Goal: Information Seeking & Learning: Learn about a topic

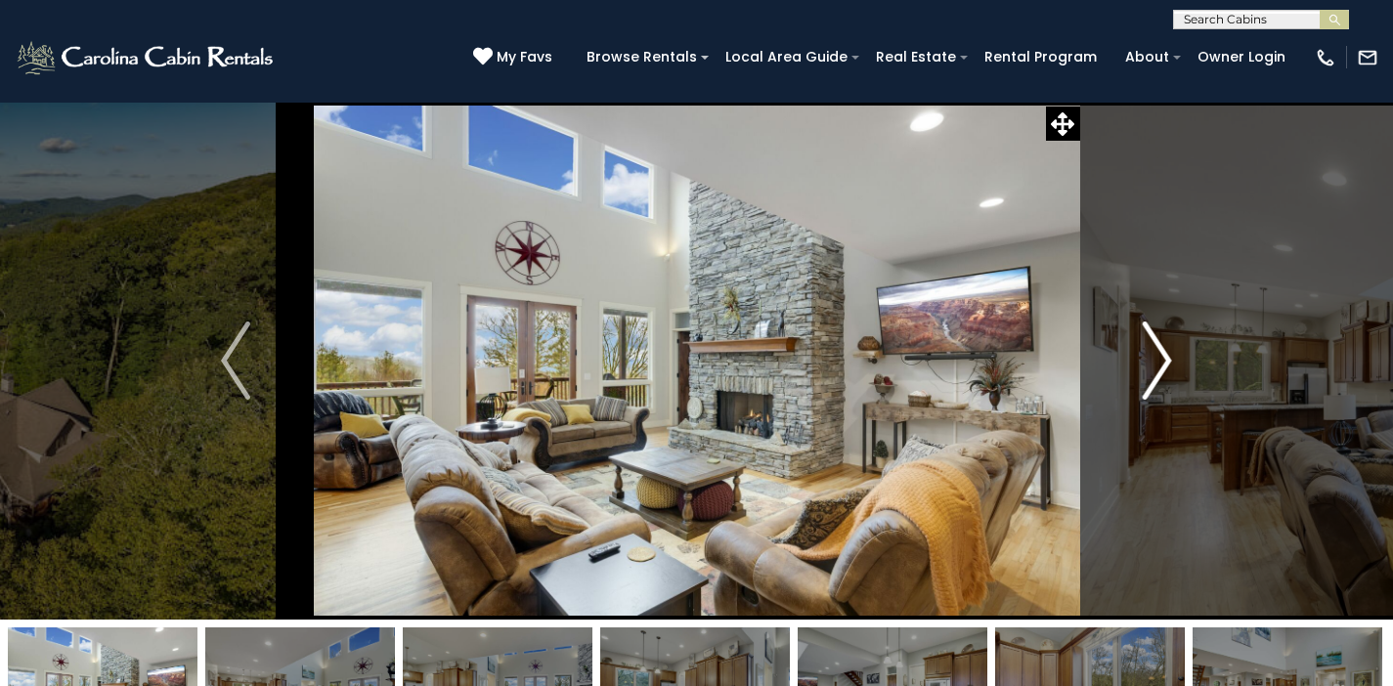
click at [1165, 352] on img "Next" at bounding box center [1157, 361] width 29 height 78
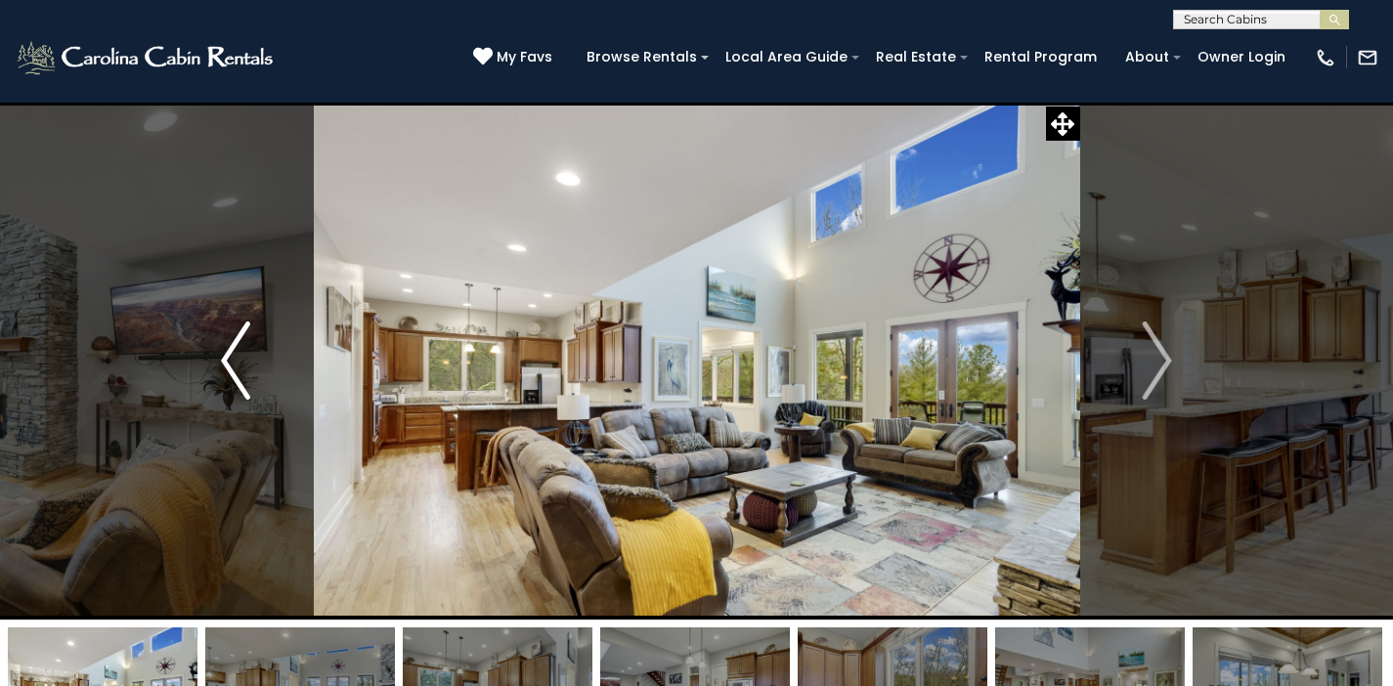
click at [240, 358] on img "Previous" at bounding box center [235, 361] width 29 height 78
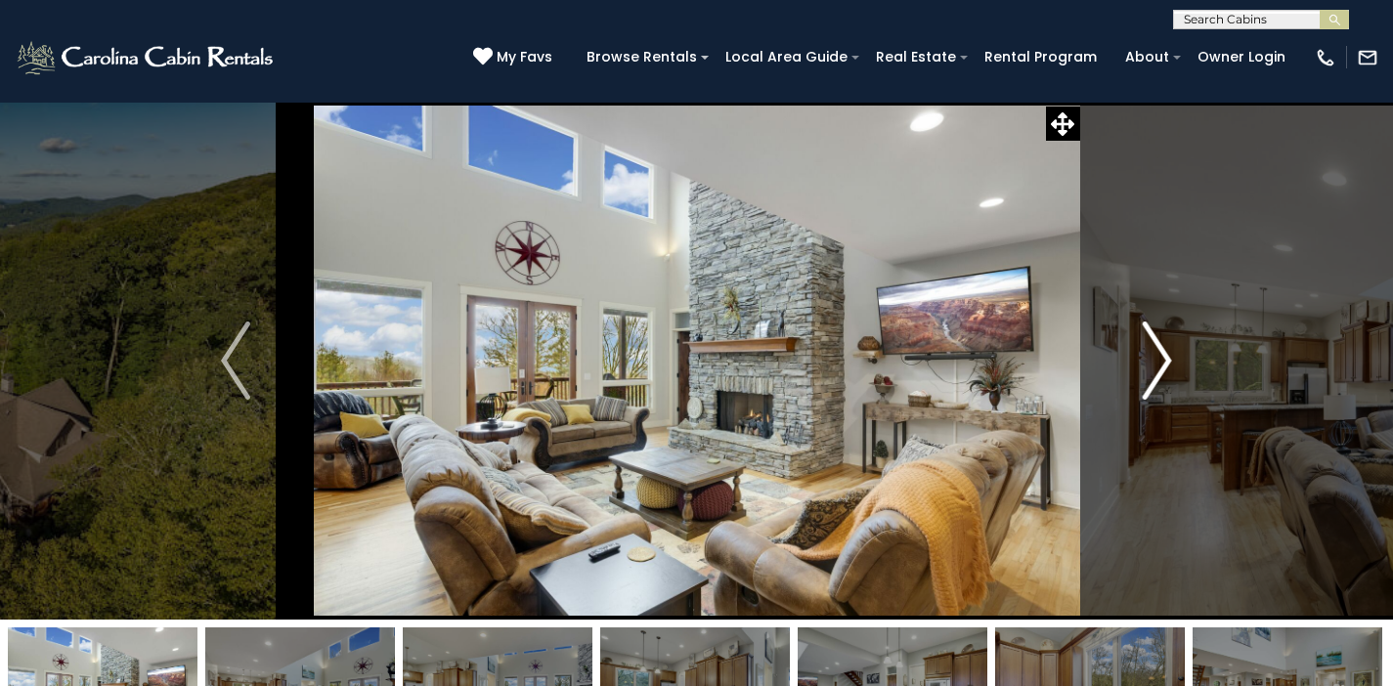
click at [1169, 352] on img "Next" at bounding box center [1157, 361] width 29 height 78
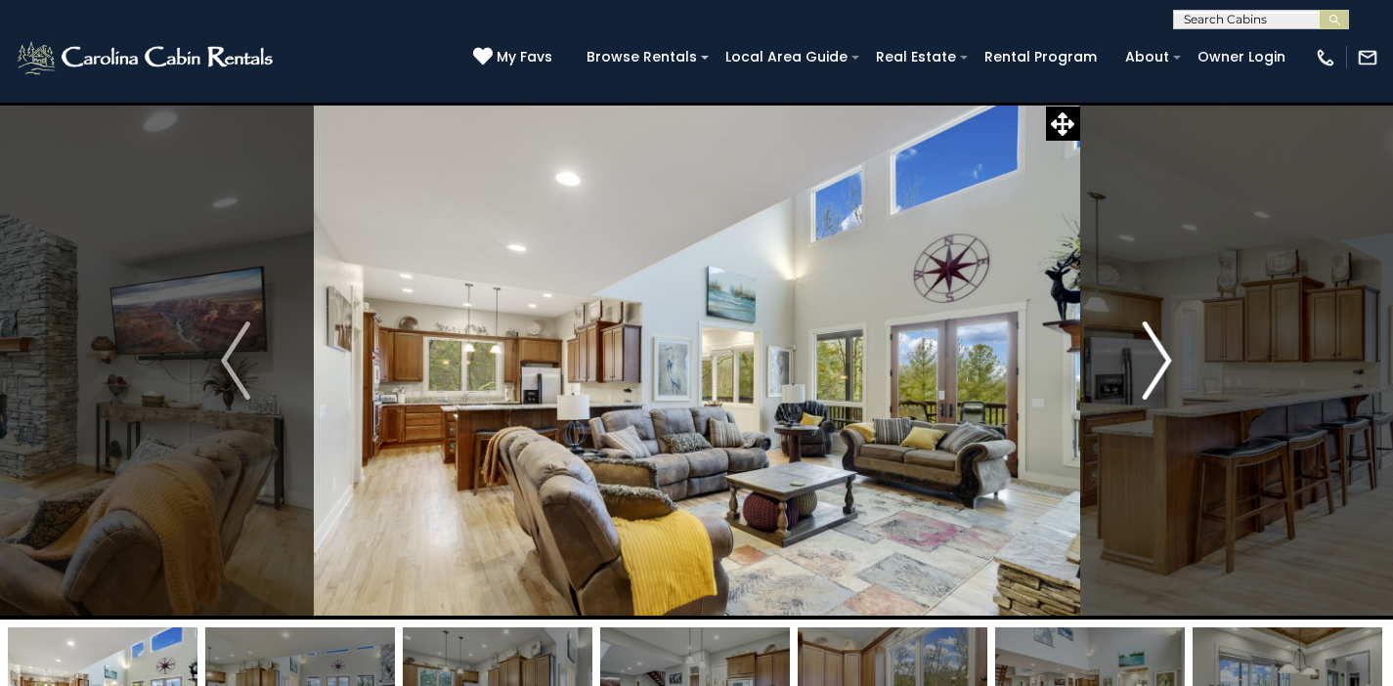
click at [1168, 351] on img "Next" at bounding box center [1157, 361] width 29 height 78
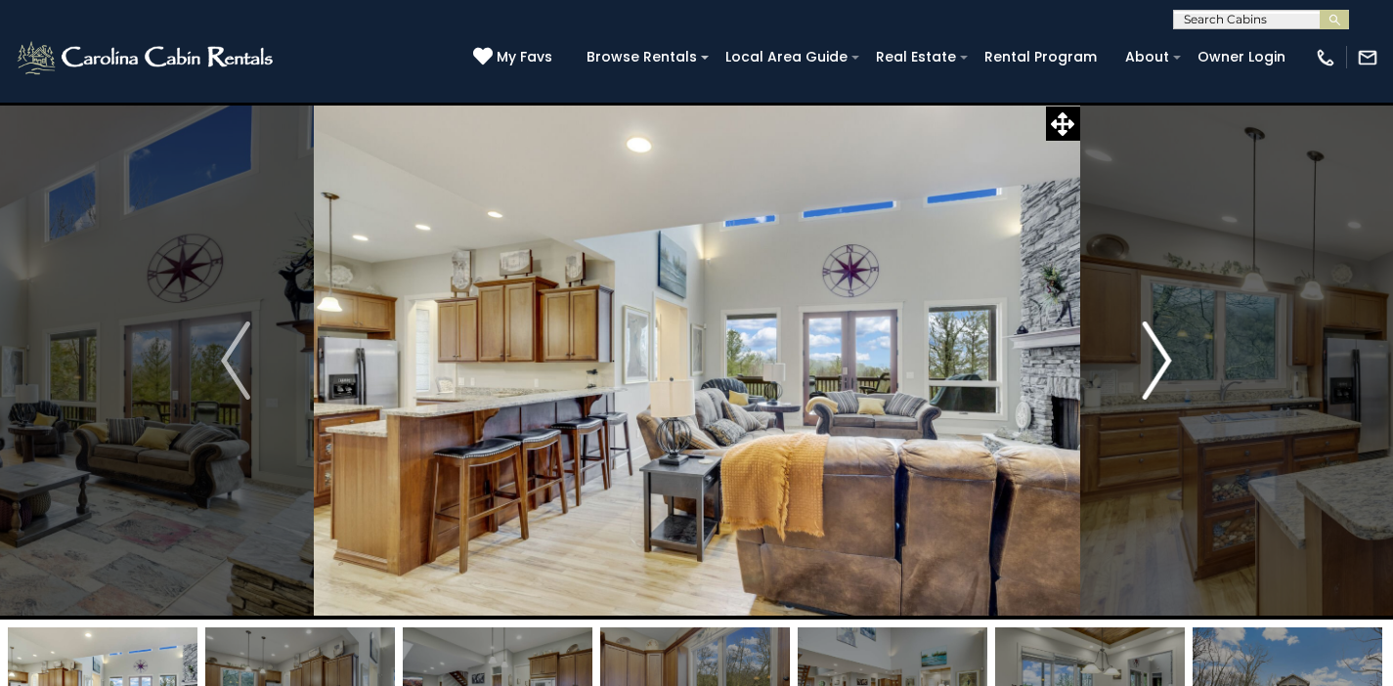
click at [1168, 351] on img "Next" at bounding box center [1157, 361] width 29 height 78
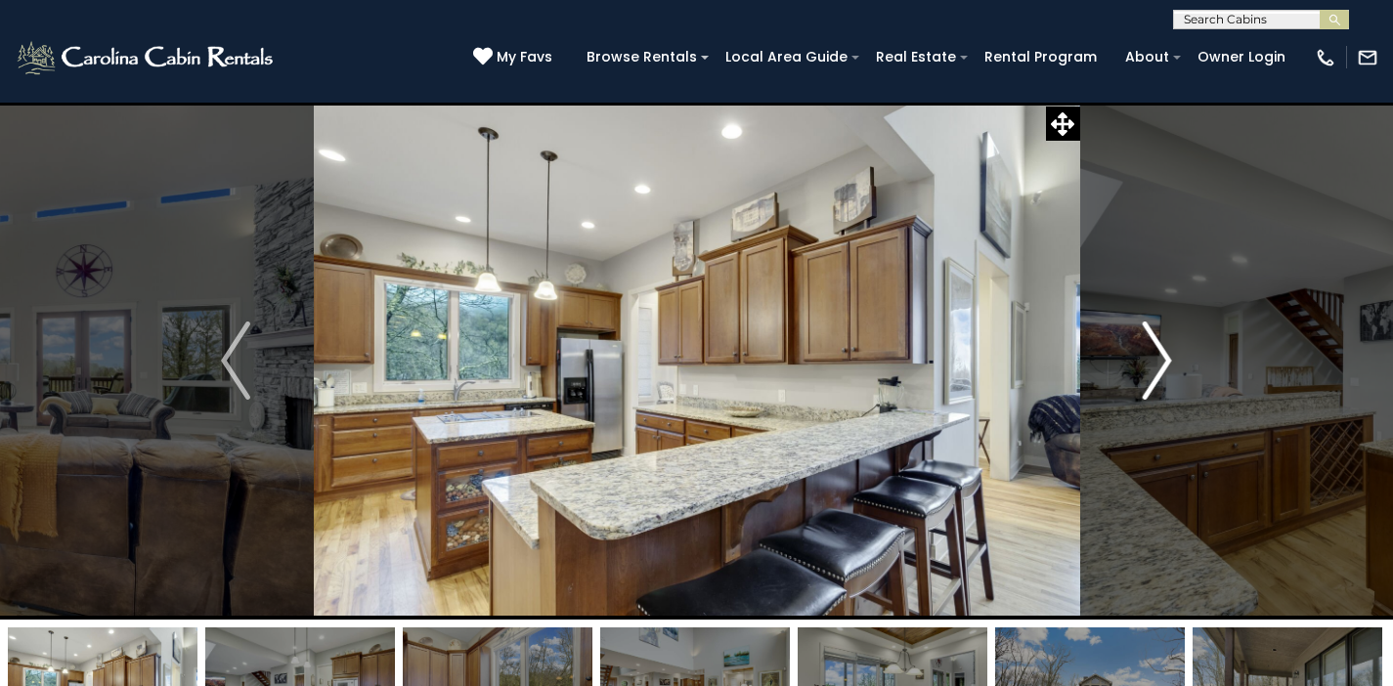
click at [1165, 354] on img "Next" at bounding box center [1157, 361] width 29 height 78
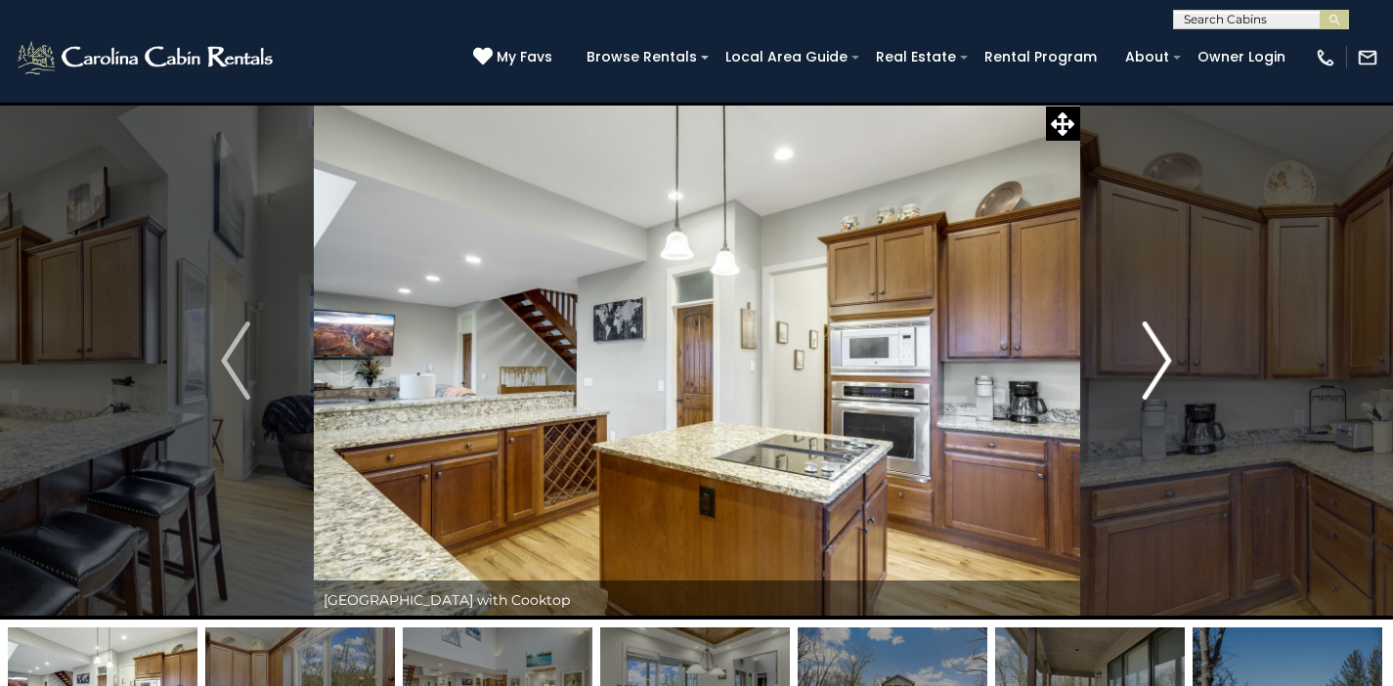
click at [1166, 354] on img "Next" at bounding box center [1157, 361] width 29 height 78
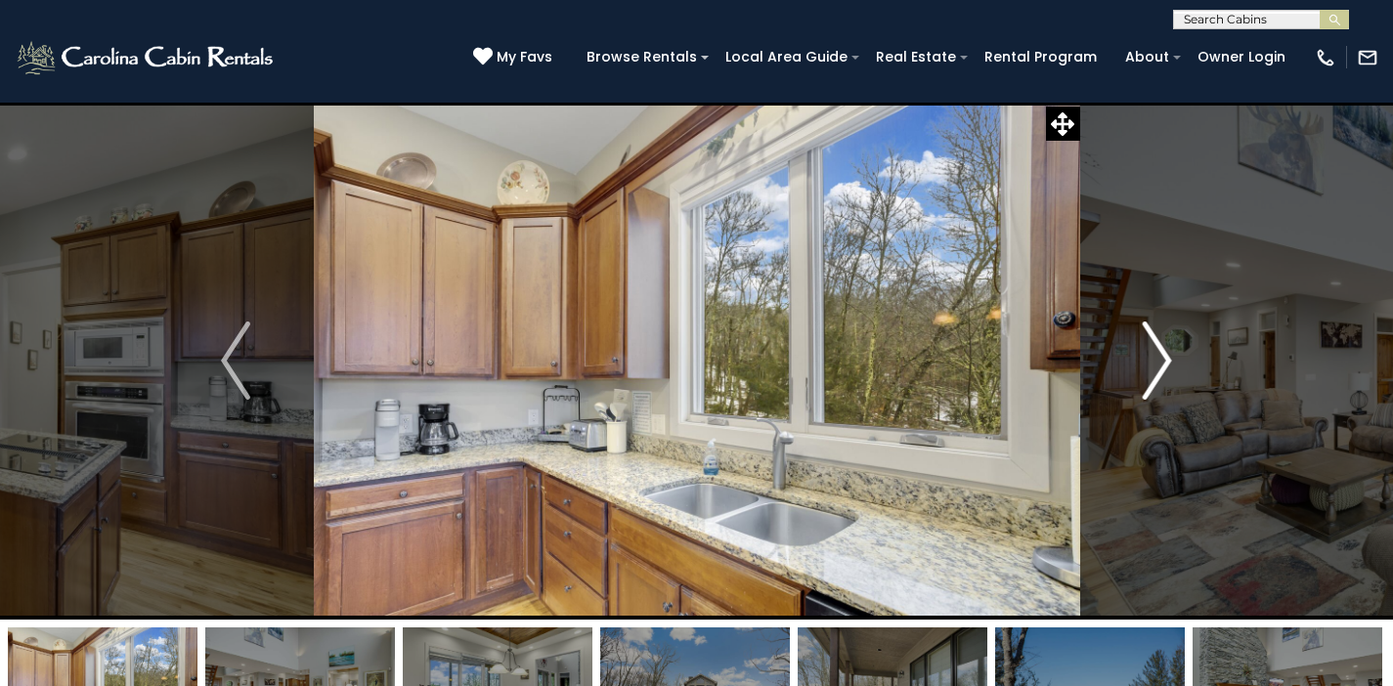
click at [1166, 354] on img "Next" at bounding box center [1157, 361] width 29 height 78
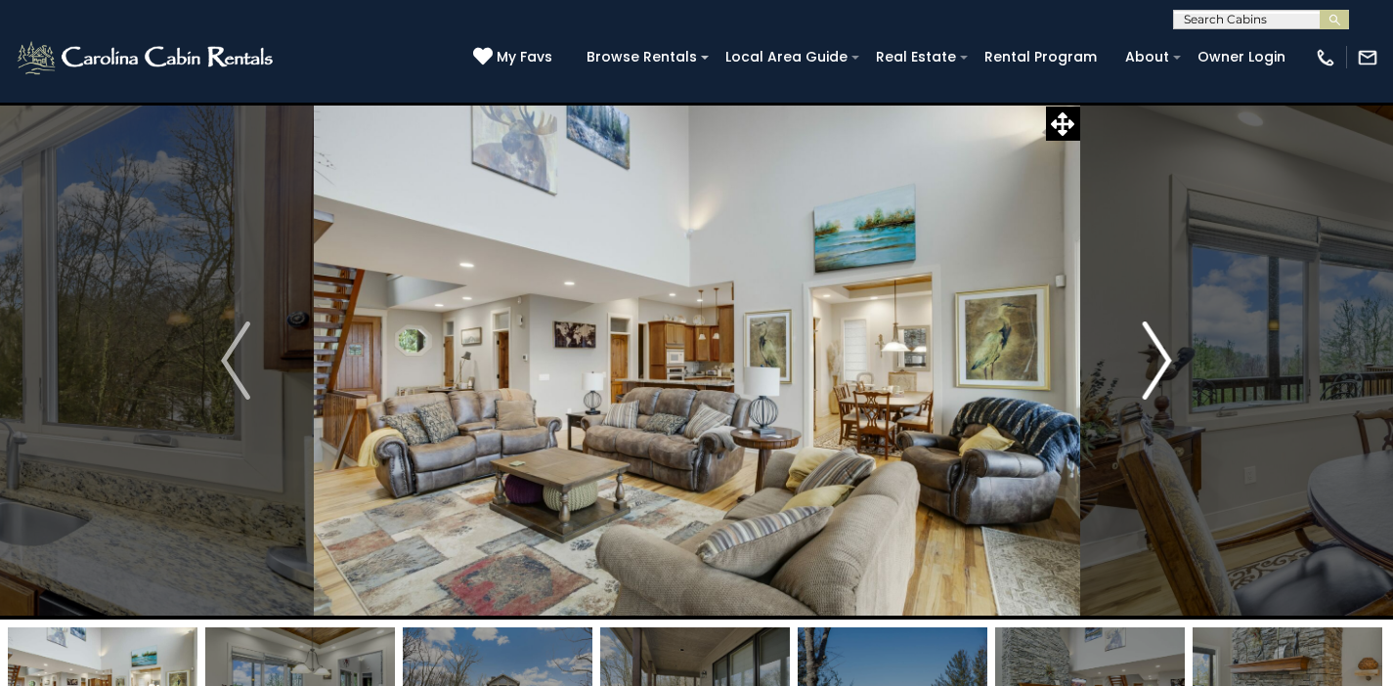
click at [1166, 354] on img "Next" at bounding box center [1157, 361] width 29 height 78
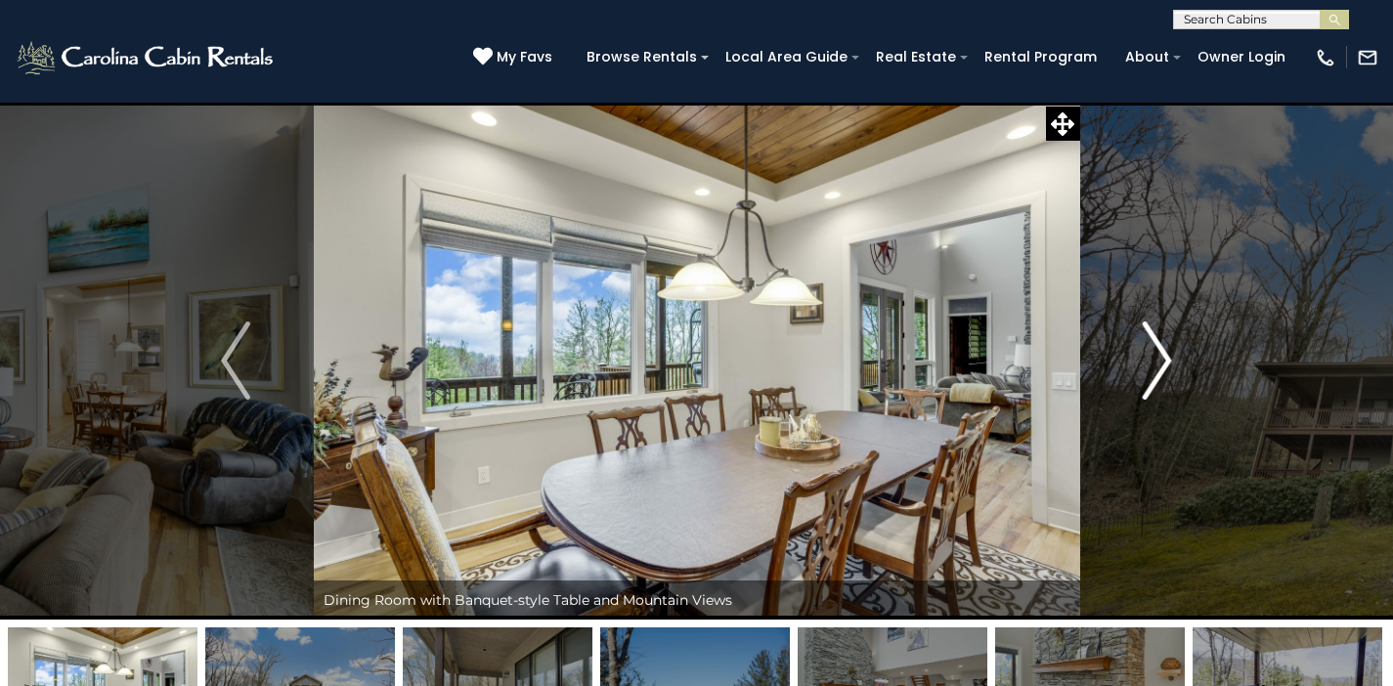
click at [1166, 354] on img "Next" at bounding box center [1157, 361] width 29 height 78
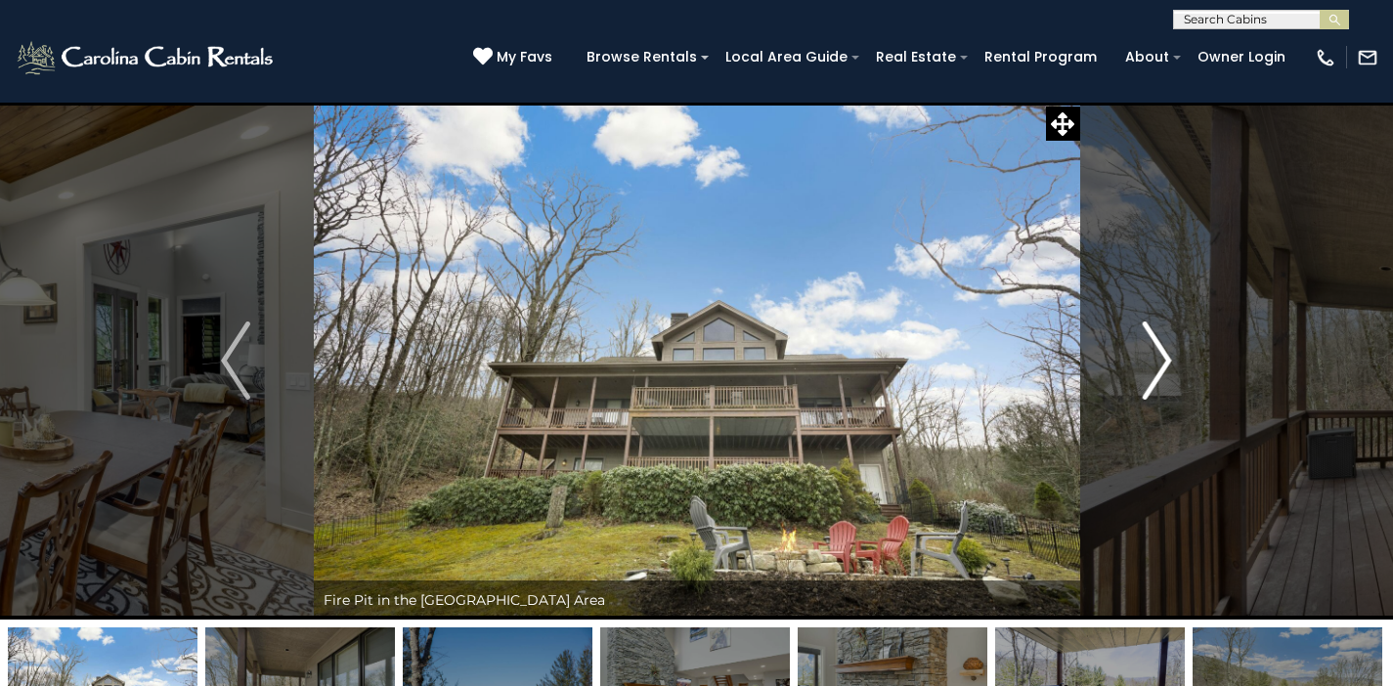
click at [1168, 354] on img "Next" at bounding box center [1157, 361] width 29 height 78
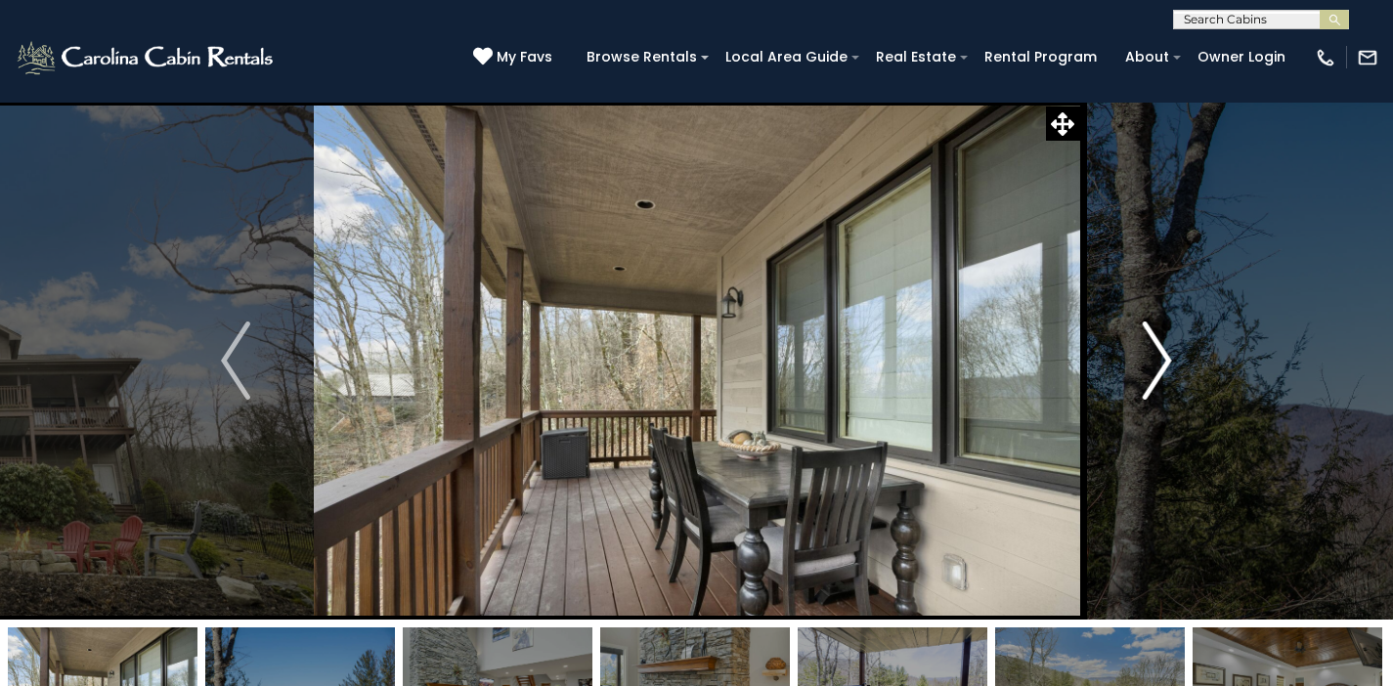
click at [1168, 354] on img "Next" at bounding box center [1157, 361] width 29 height 78
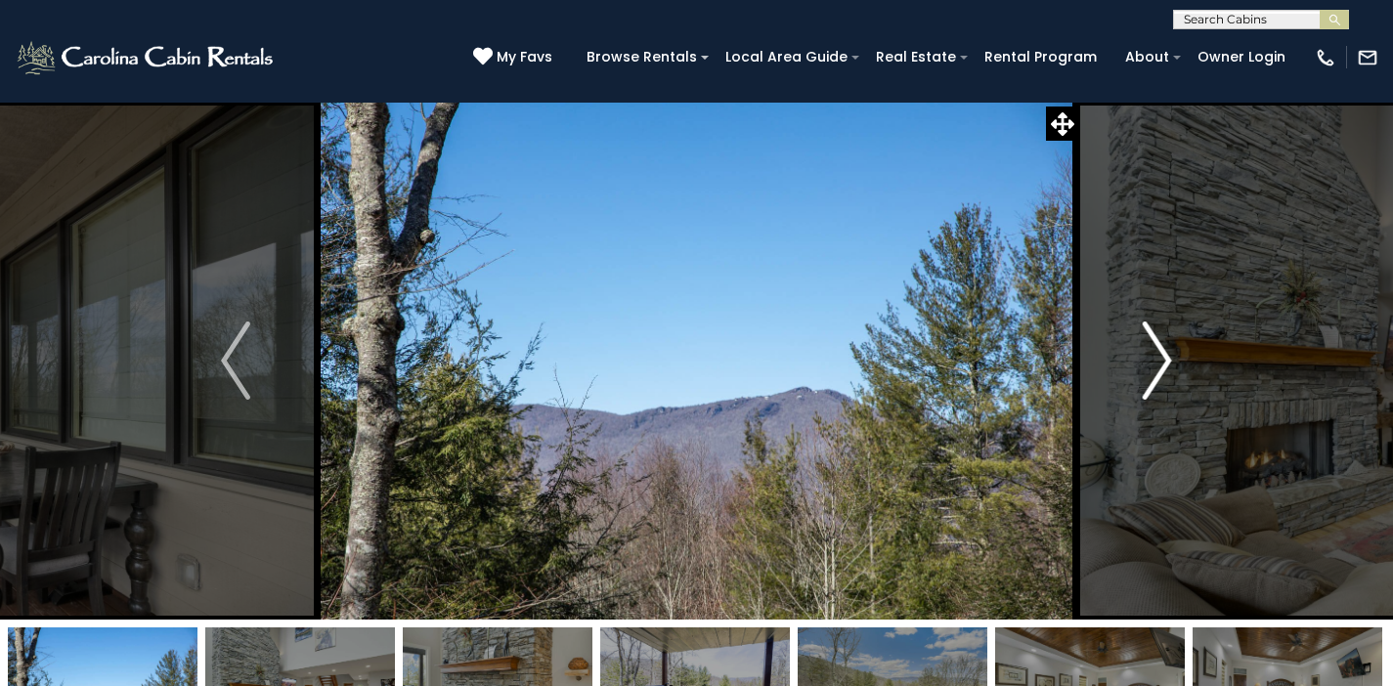
click at [1168, 354] on img "Next" at bounding box center [1157, 361] width 29 height 78
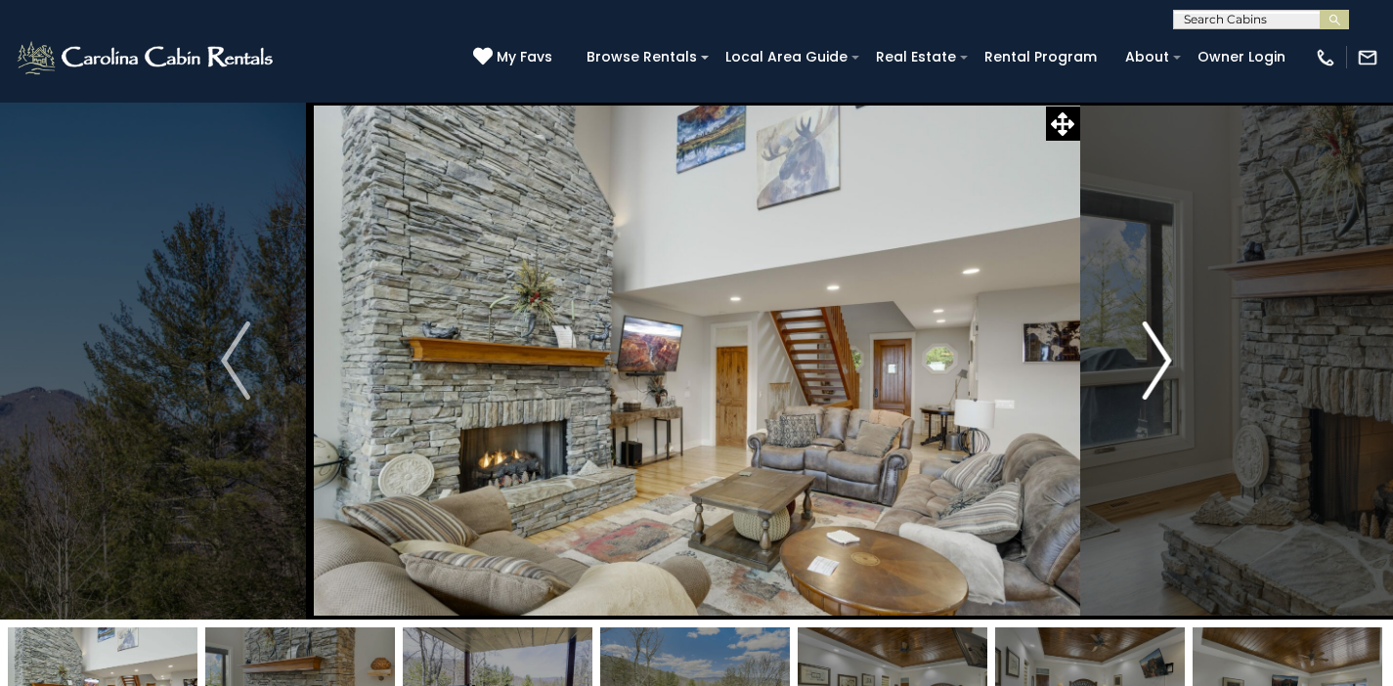
click at [1168, 354] on img "Next" at bounding box center [1157, 361] width 29 height 78
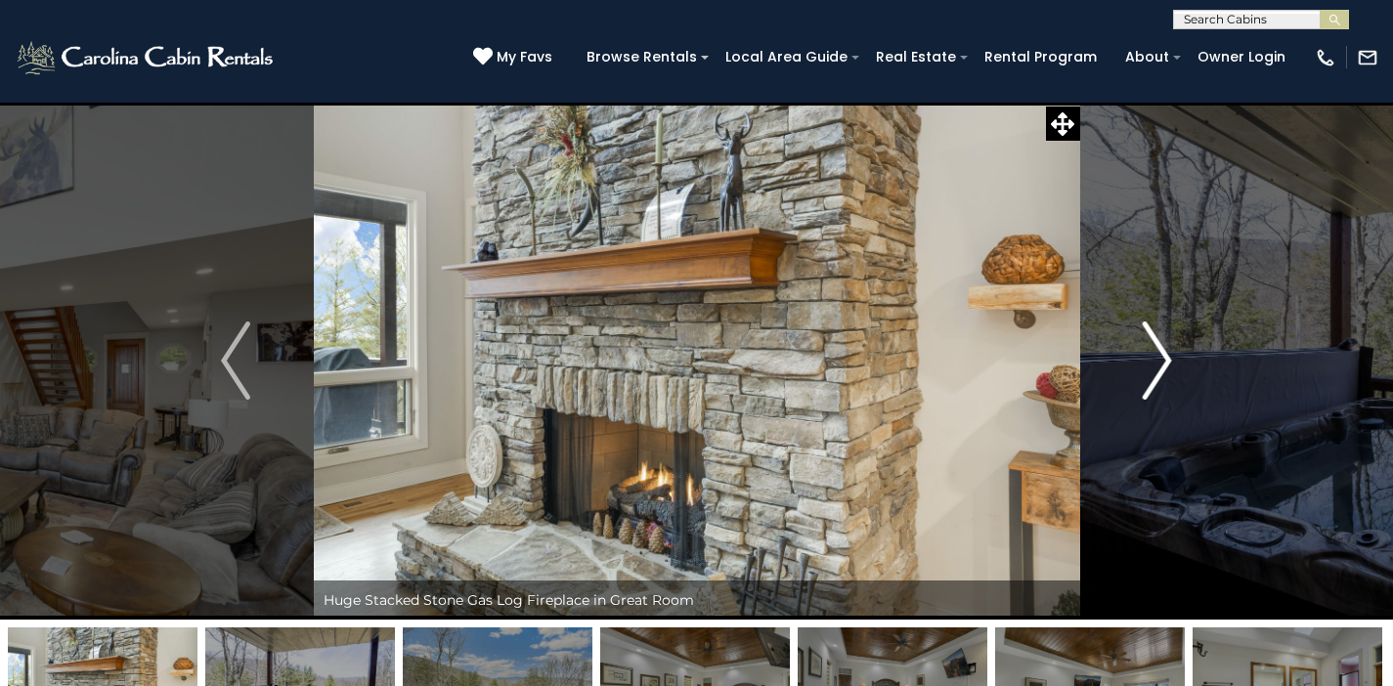
click at [1168, 354] on img "Next" at bounding box center [1157, 361] width 29 height 78
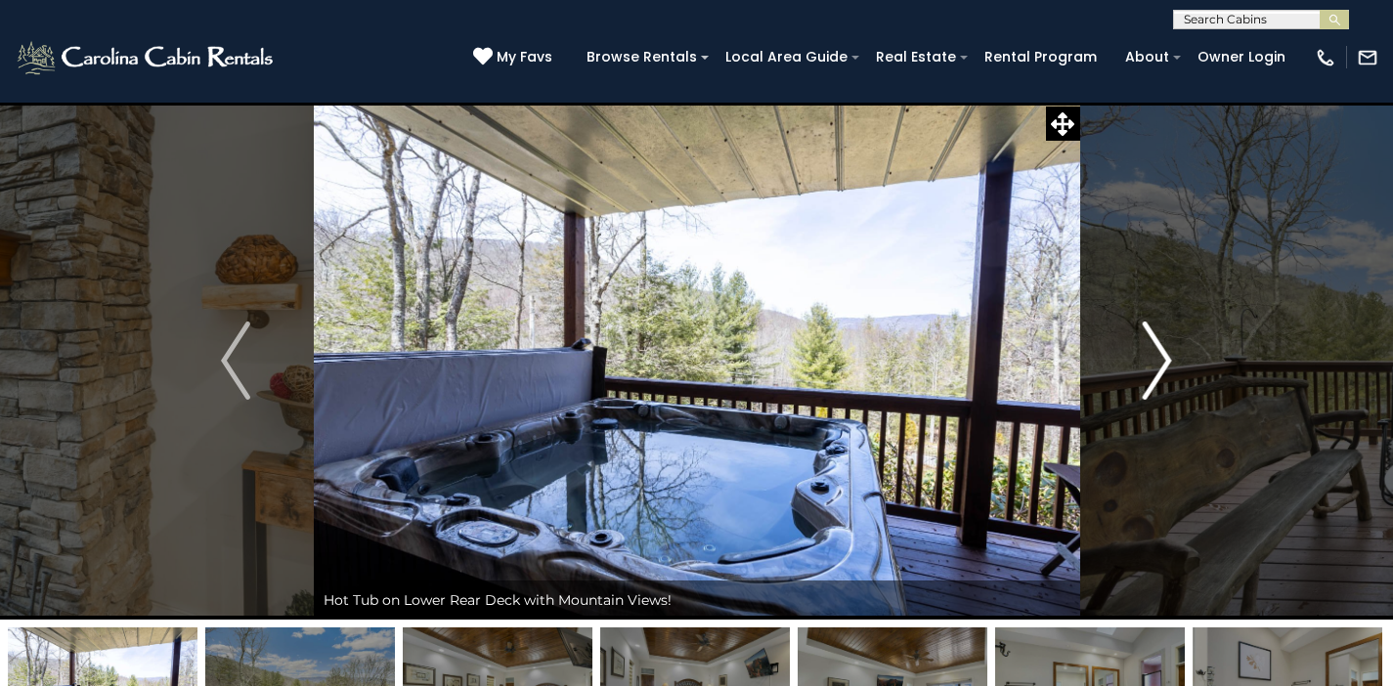
click at [1168, 354] on img "Next" at bounding box center [1157, 361] width 29 height 78
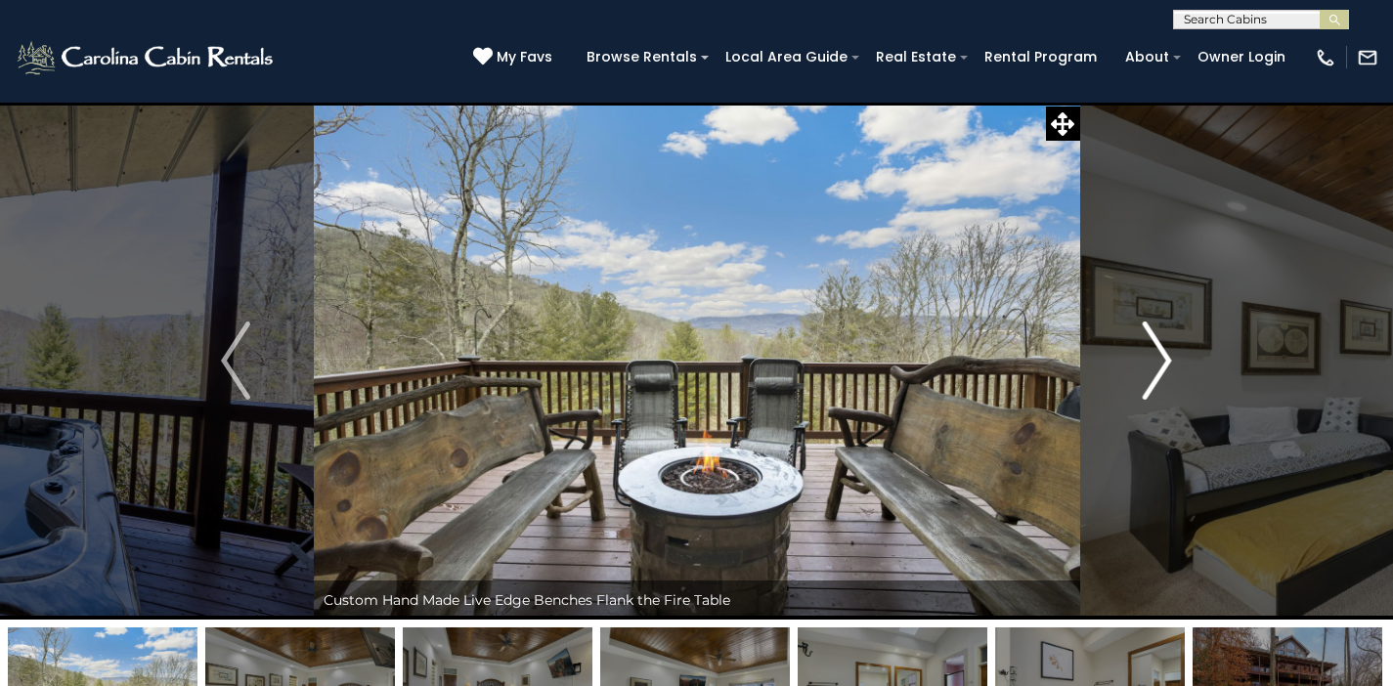
click at [1168, 354] on img "Next" at bounding box center [1157, 361] width 29 height 78
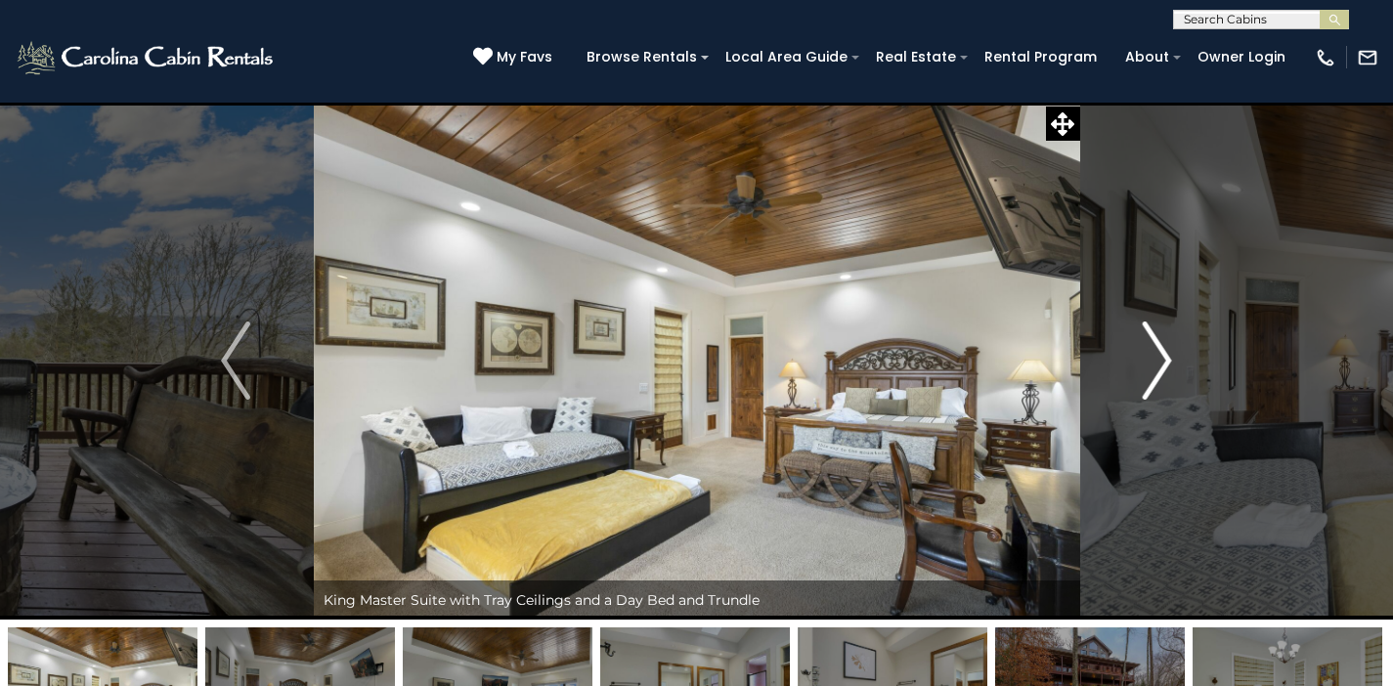
click at [1168, 354] on img "Next" at bounding box center [1157, 361] width 29 height 78
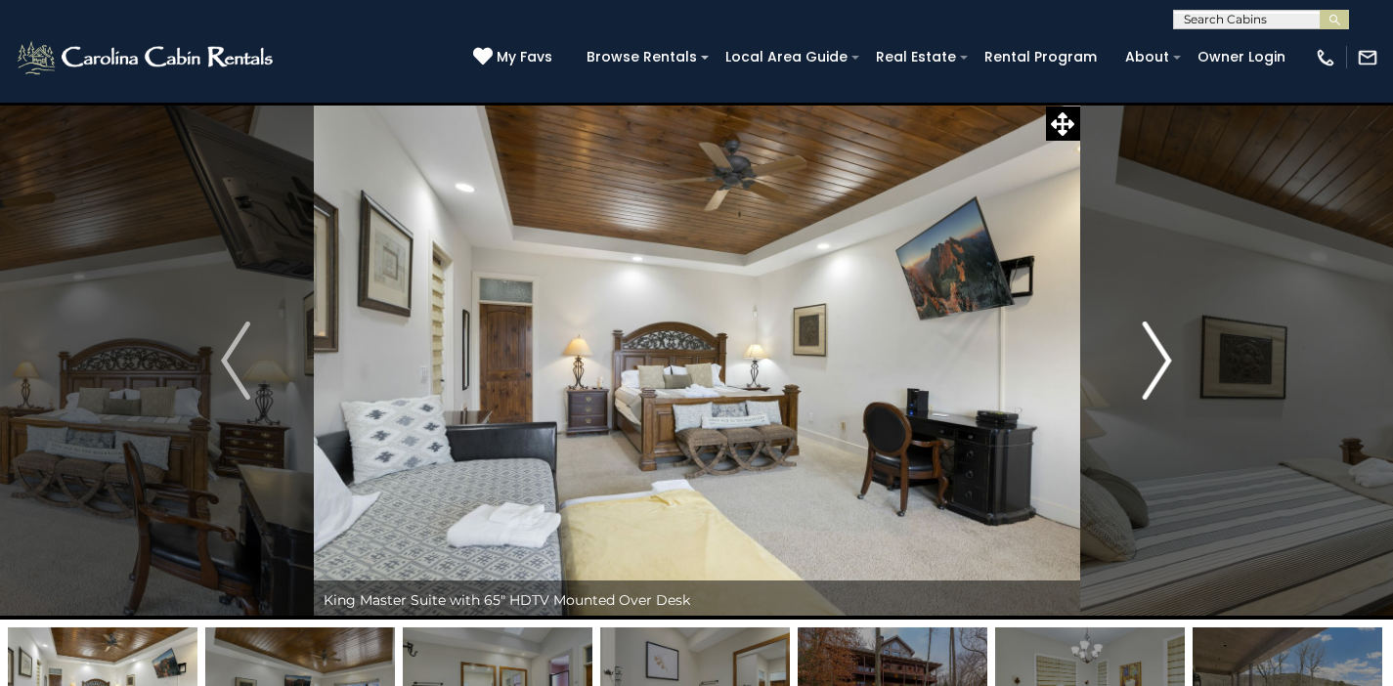
click at [1168, 354] on img "Next" at bounding box center [1157, 361] width 29 height 78
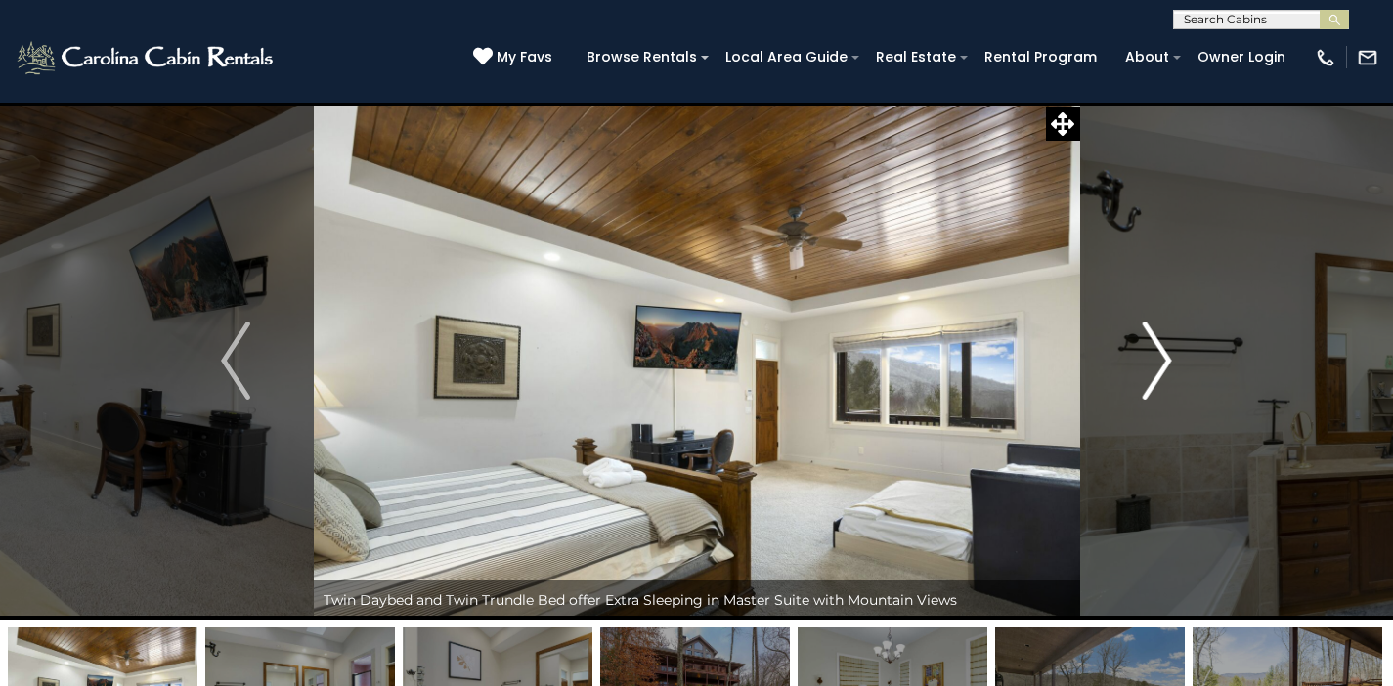
click at [1168, 354] on img "Next" at bounding box center [1157, 361] width 29 height 78
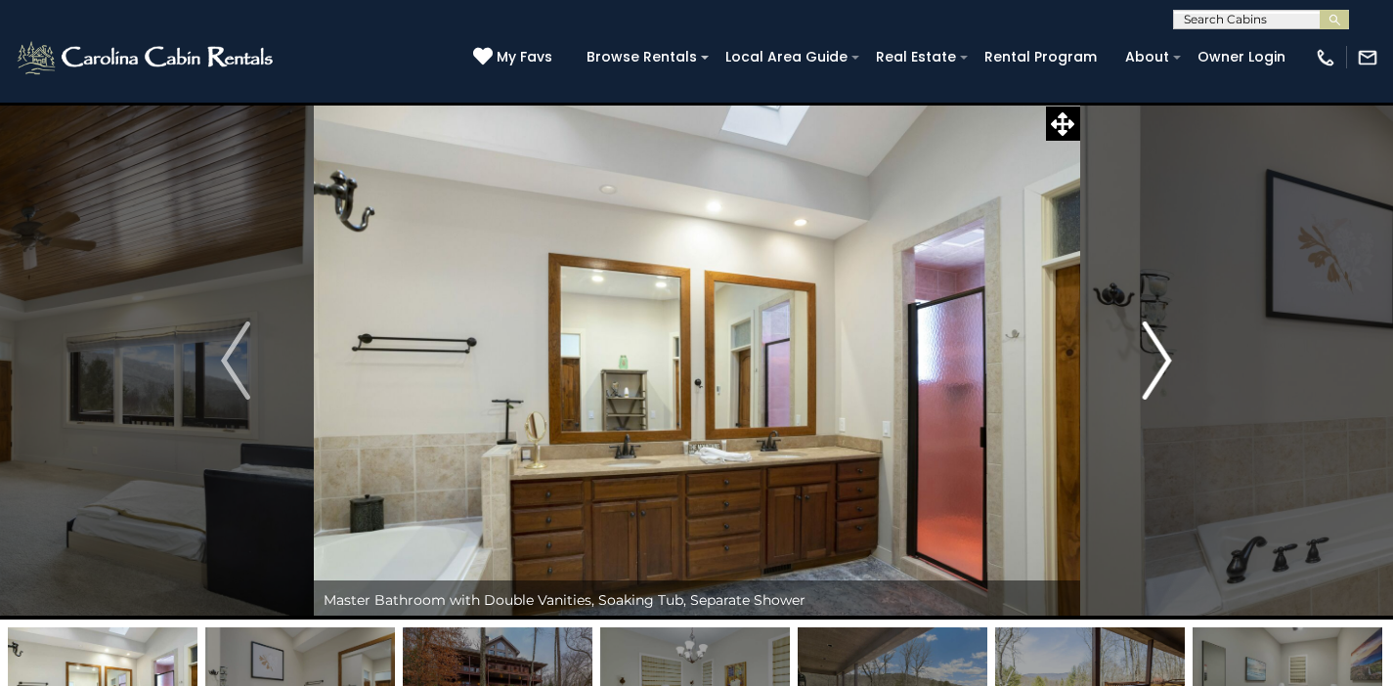
click at [1168, 354] on img "Next" at bounding box center [1157, 361] width 29 height 78
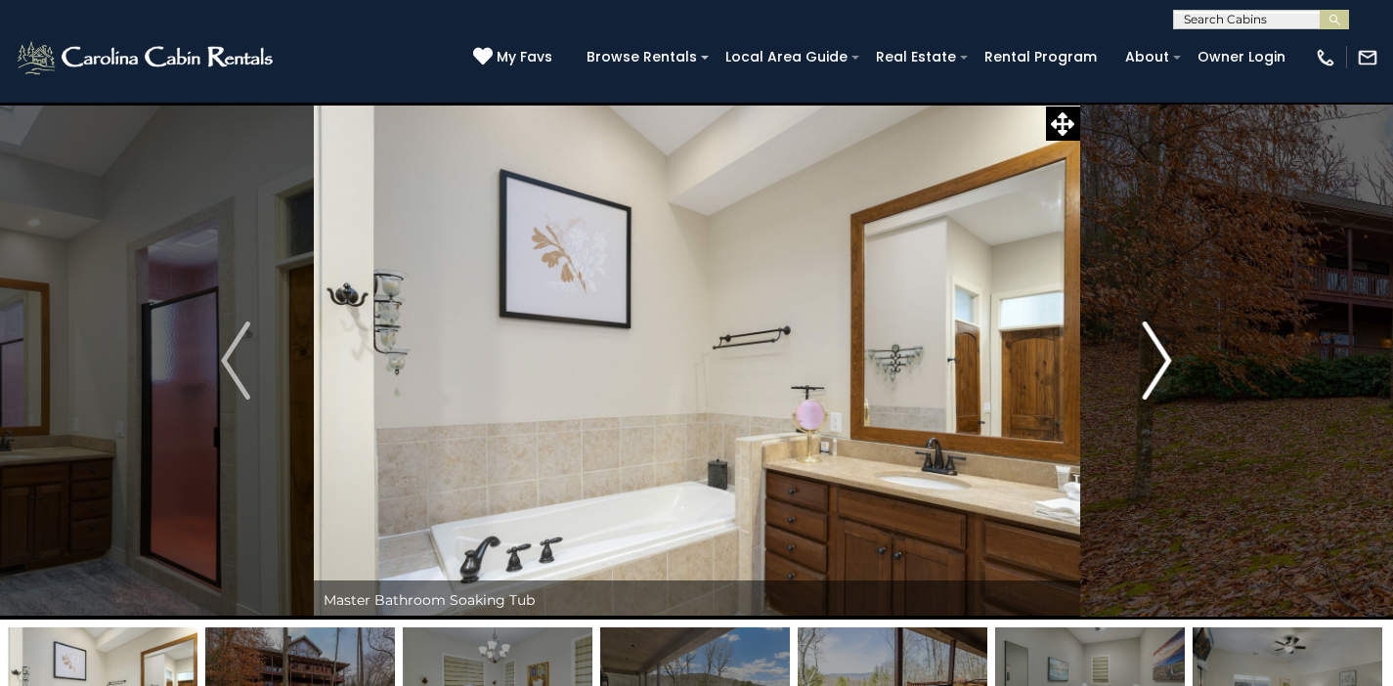
click at [1168, 354] on img "Next" at bounding box center [1157, 361] width 29 height 78
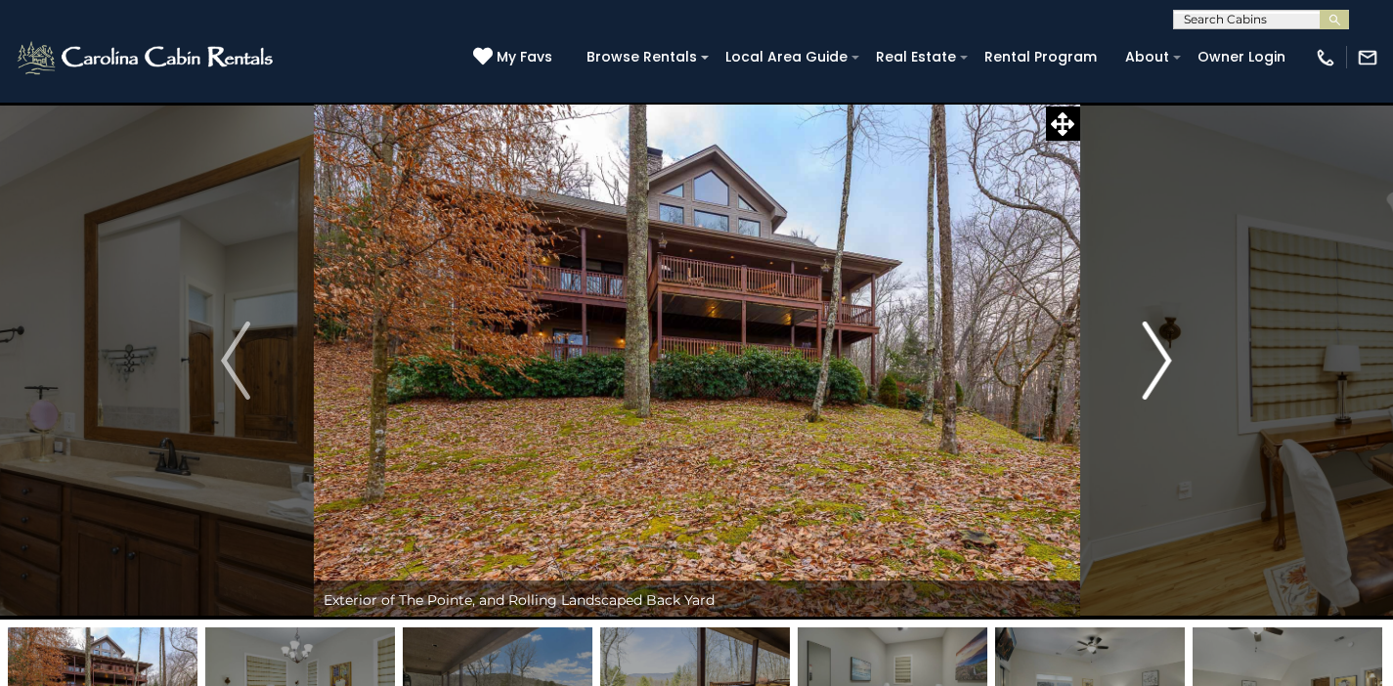
click at [1168, 354] on img "Next" at bounding box center [1157, 361] width 29 height 78
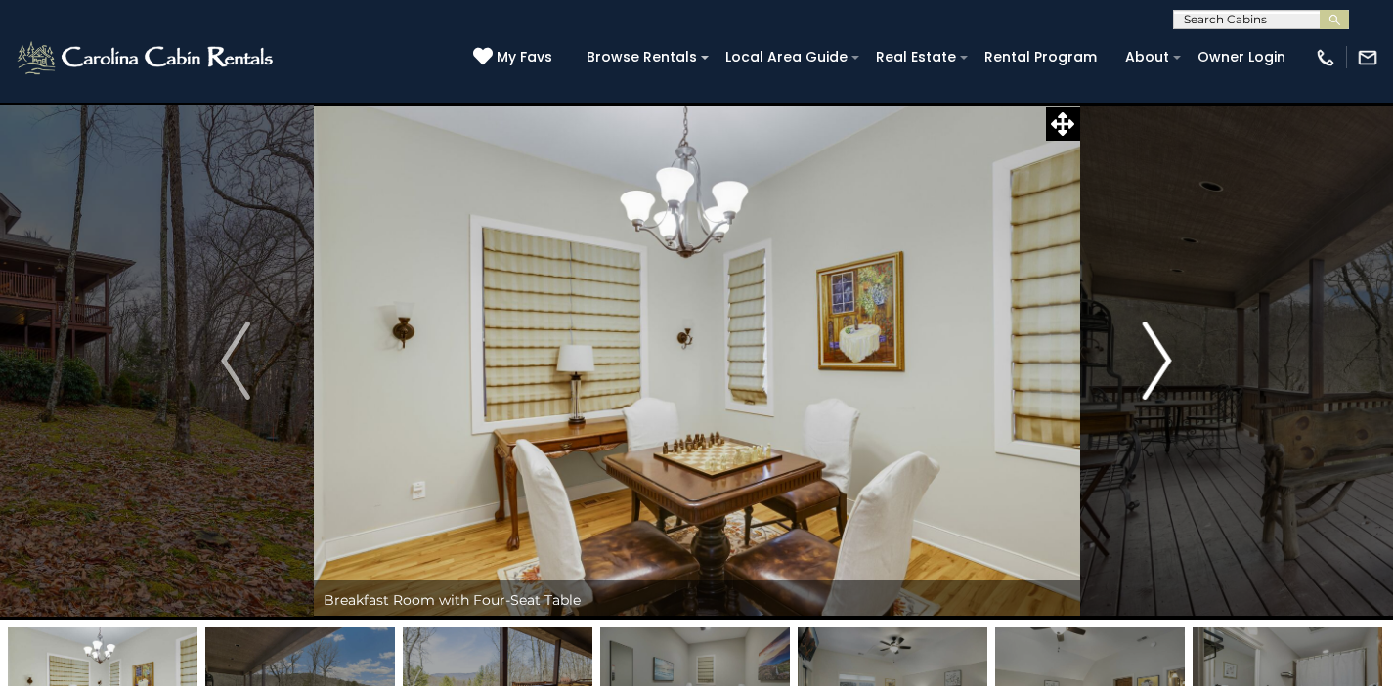
click at [1168, 354] on img "Next" at bounding box center [1157, 361] width 29 height 78
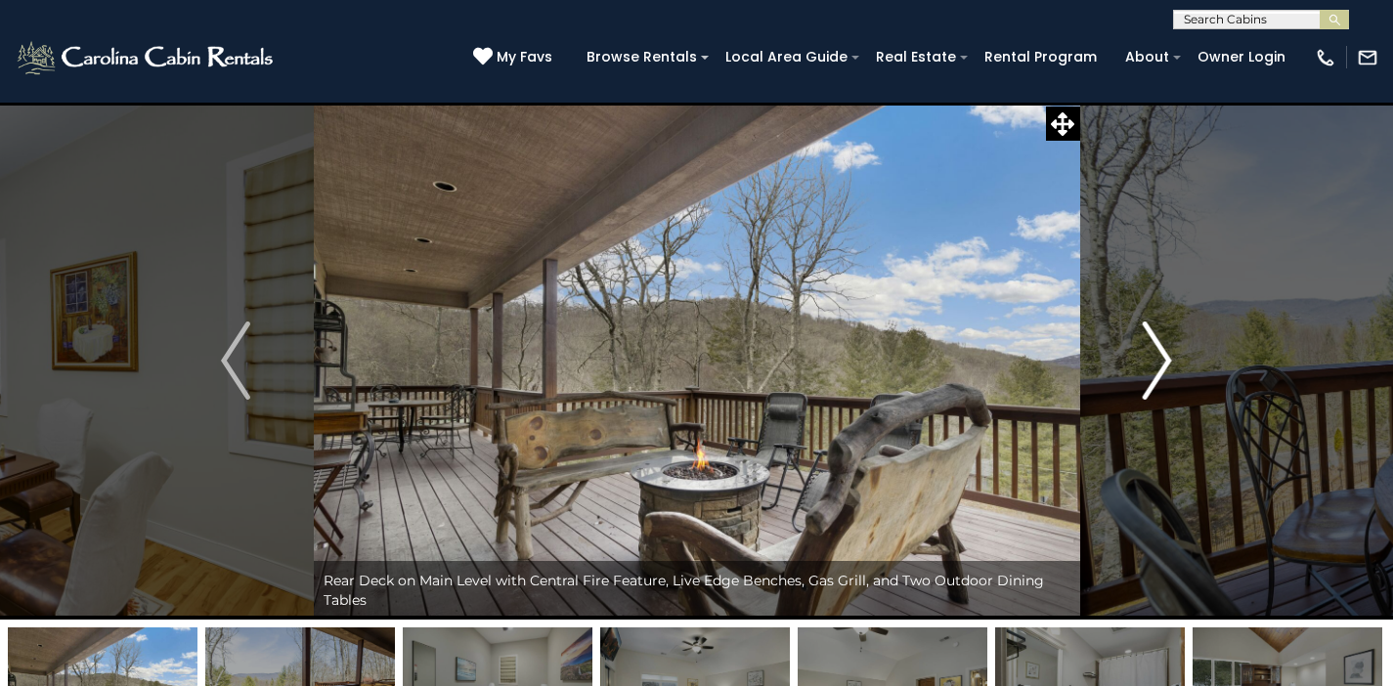
click at [1168, 354] on img "Next" at bounding box center [1157, 361] width 29 height 78
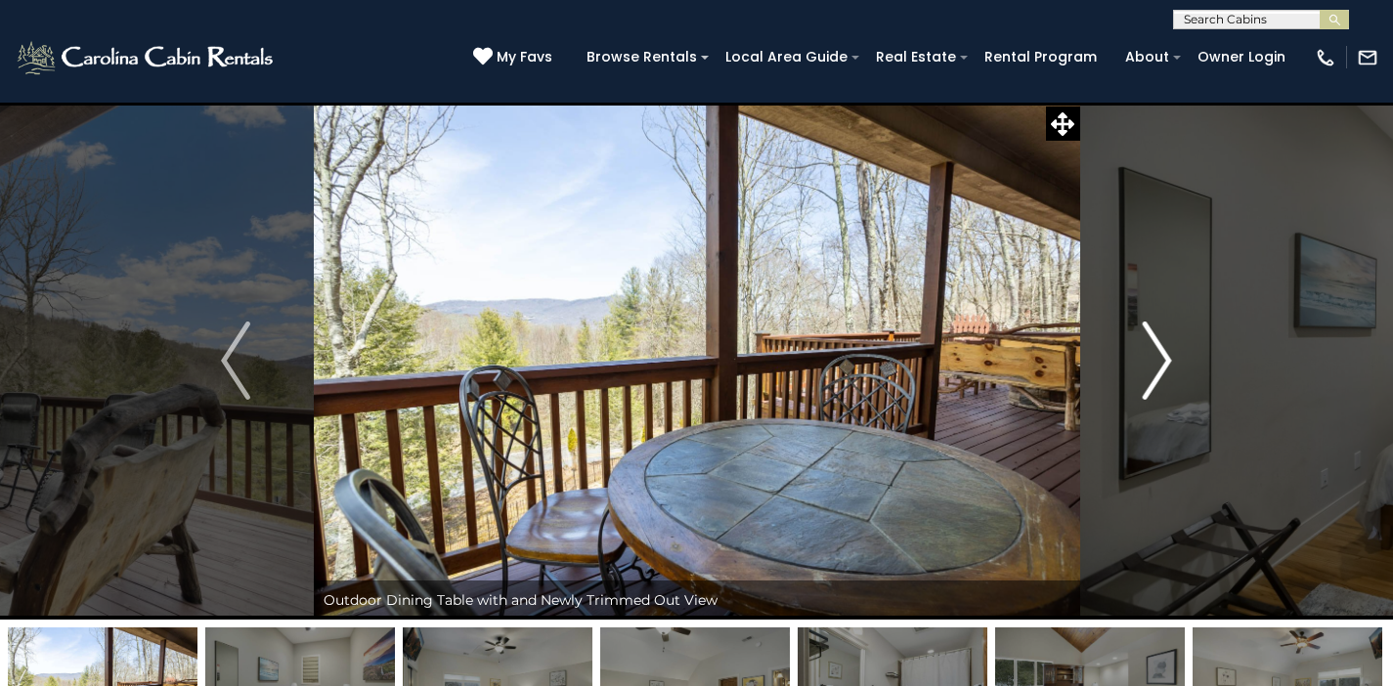
click at [1168, 354] on img "Next" at bounding box center [1157, 361] width 29 height 78
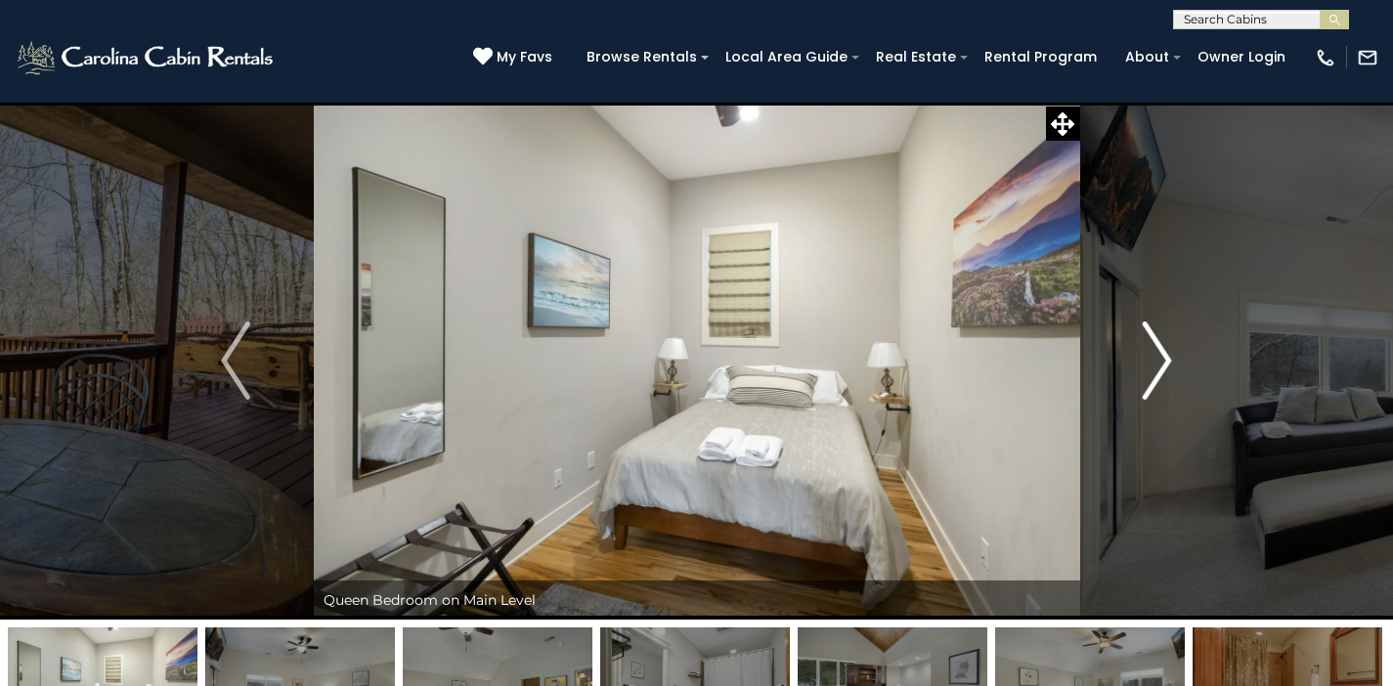
click at [1167, 354] on img "Next" at bounding box center [1157, 361] width 29 height 78
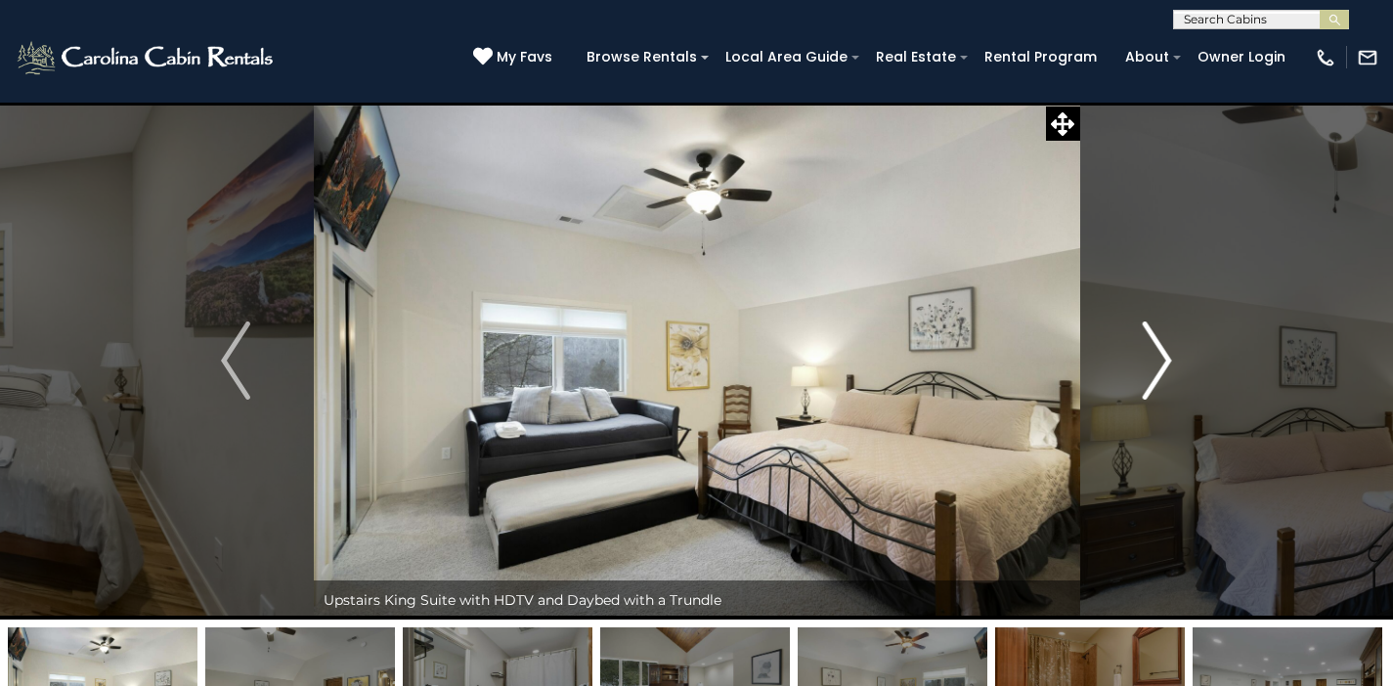
click at [1168, 355] on img "Next" at bounding box center [1157, 361] width 29 height 78
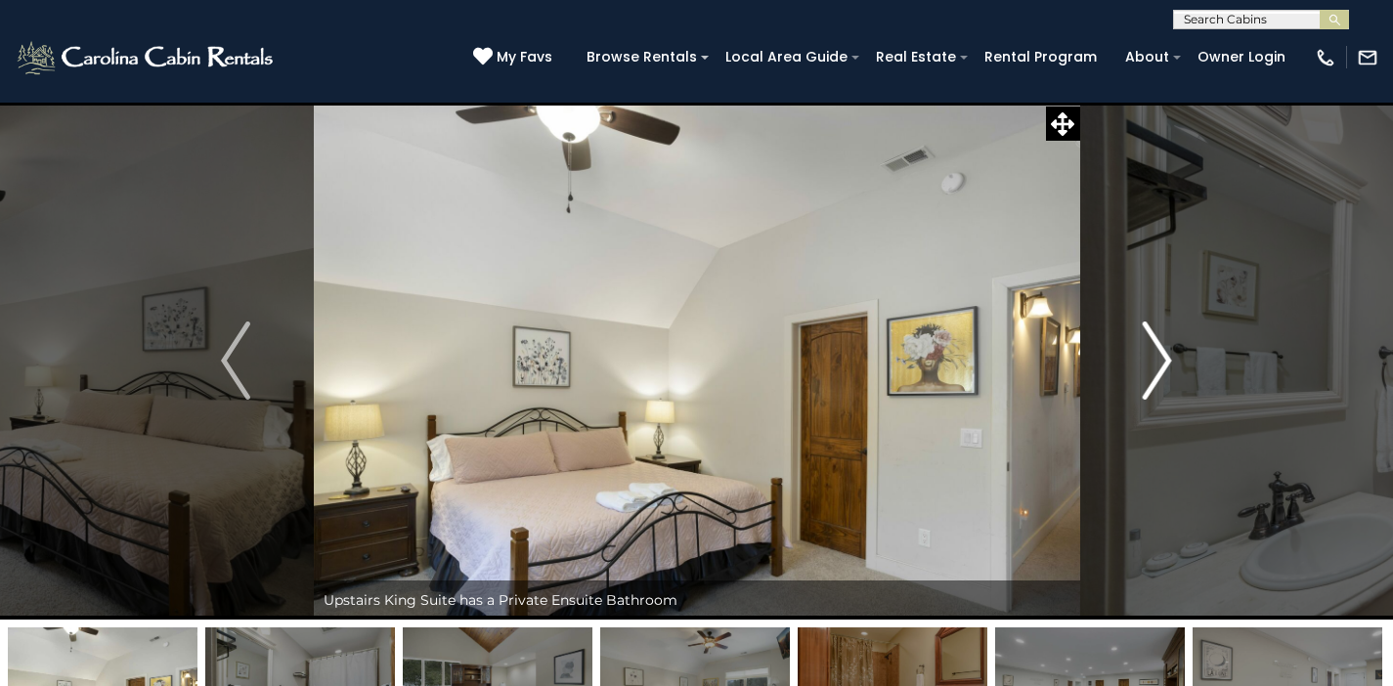
click at [1167, 355] on img "Next" at bounding box center [1157, 361] width 29 height 78
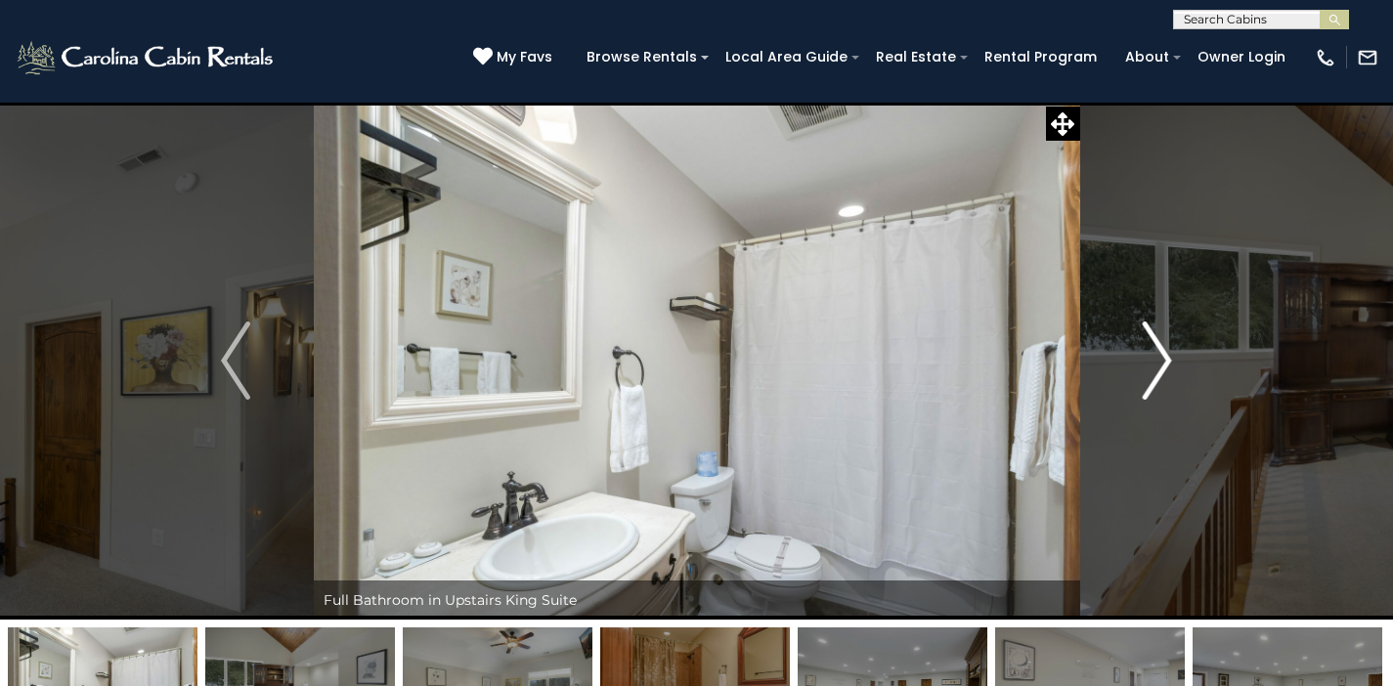
click at [1167, 355] on img "Next" at bounding box center [1157, 361] width 29 height 78
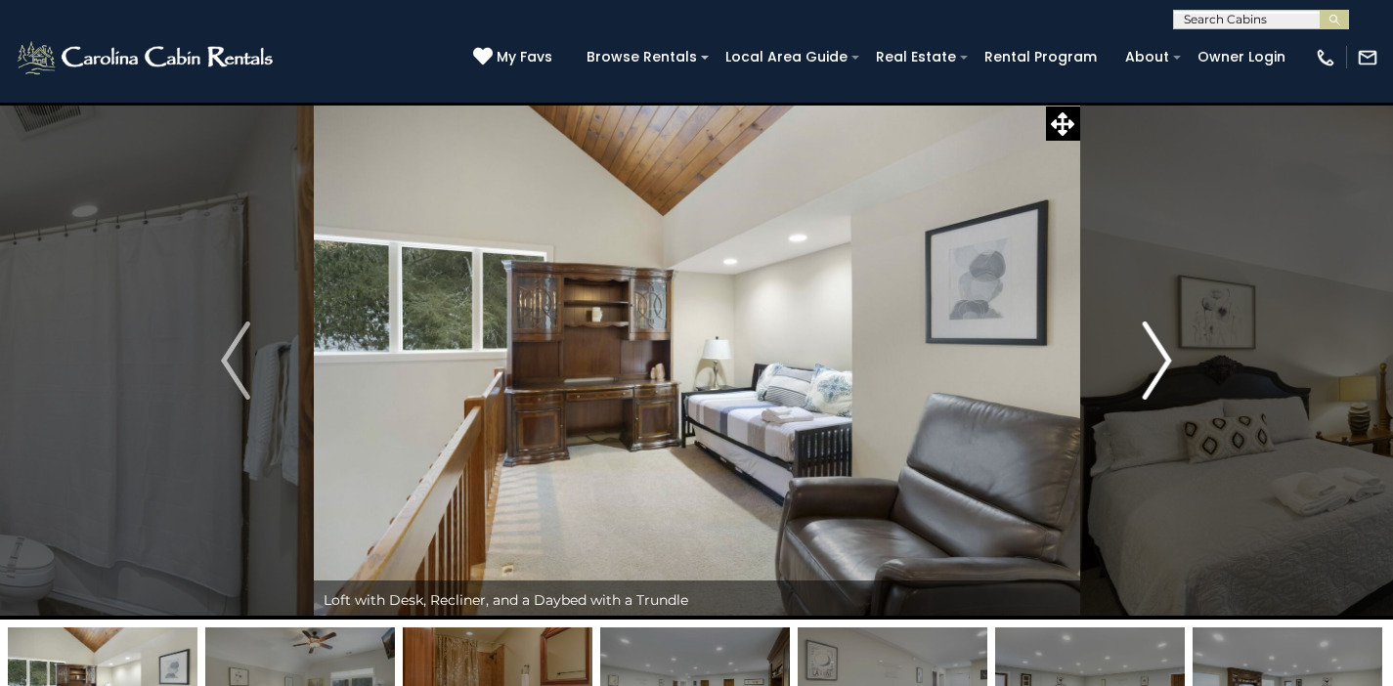
click at [1176, 358] on button "Next" at bounding box center [1156, 361] width 155 height 518
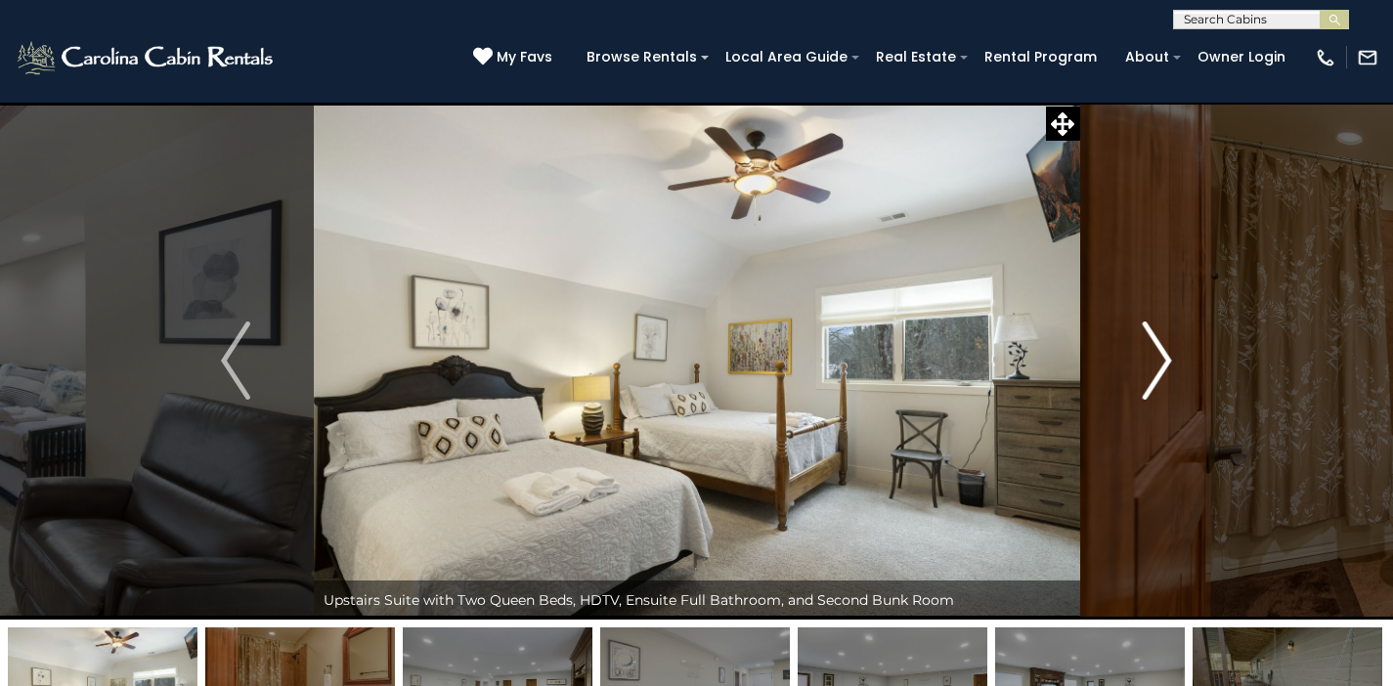
click at [1167, 354] on img "Next" at bounding box center [1157, 361] width 29 height 78
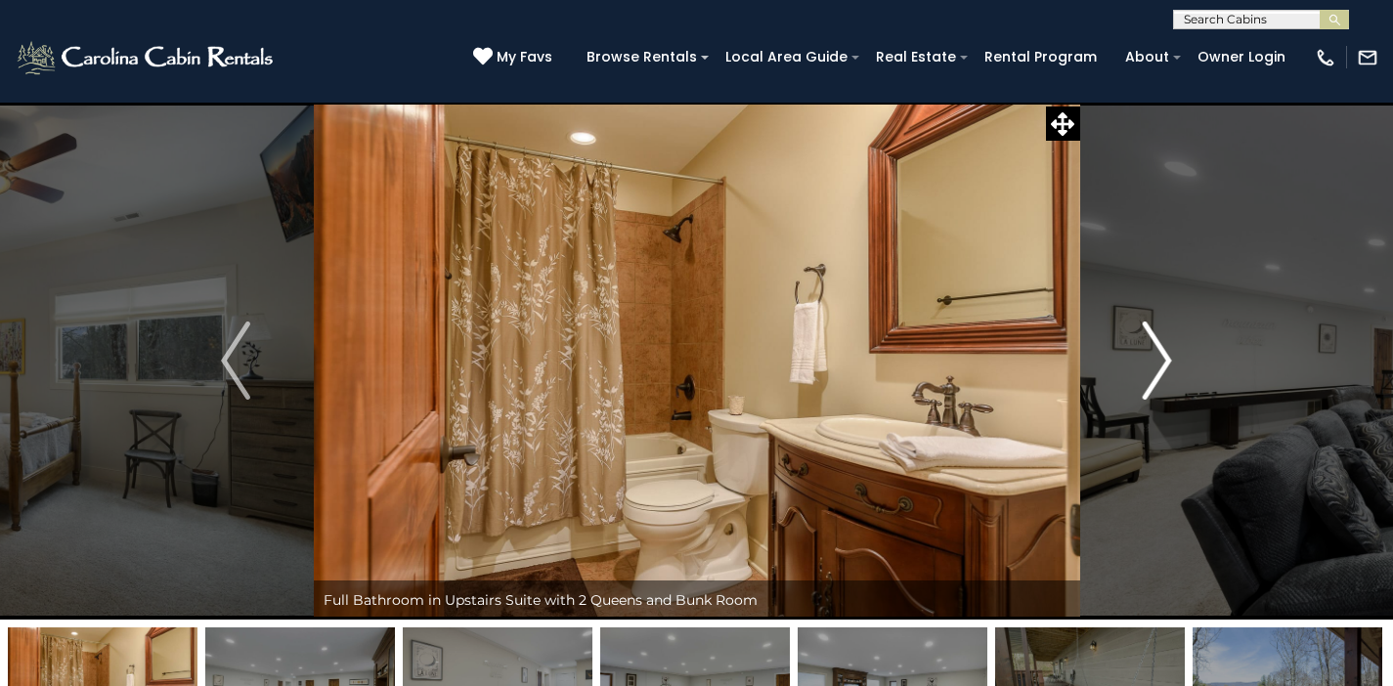
click at [1167, 354] on img "Next" at bounding box center [1157, 361] width 29 height 78
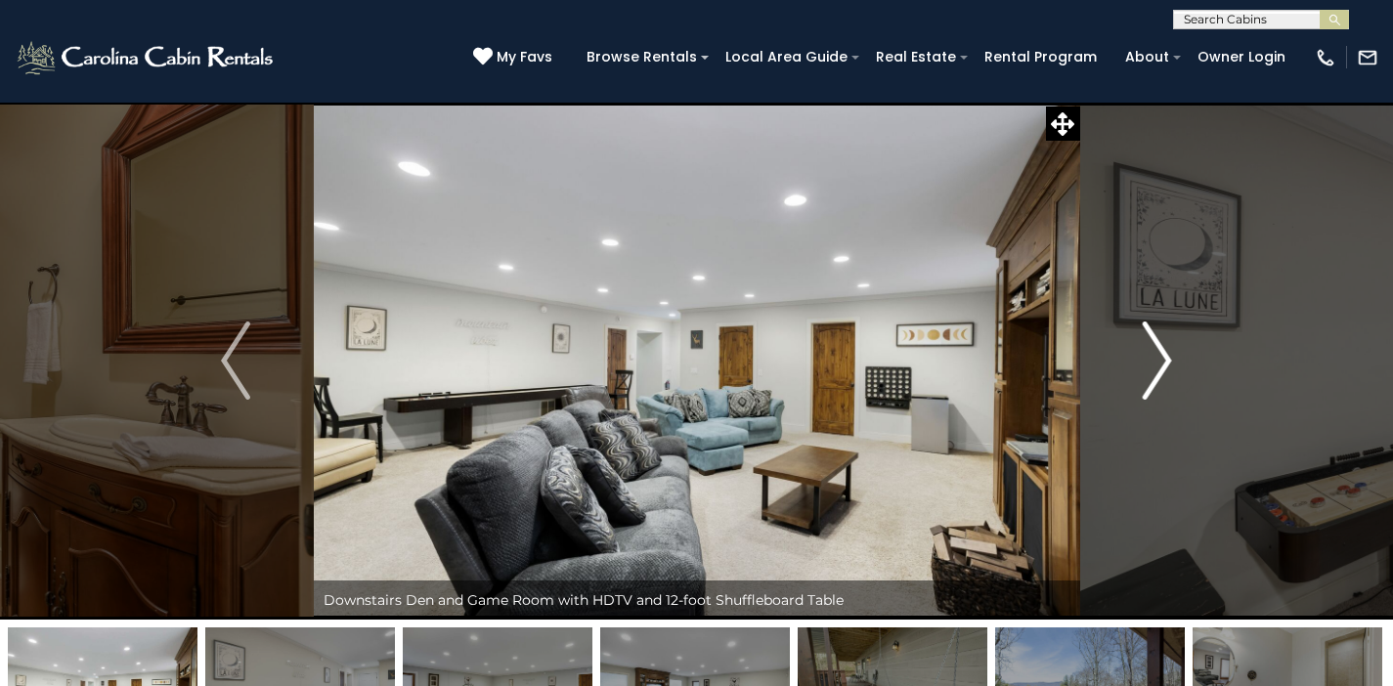
click at [1168, 354] on img "Next" at bounding box center [1157, 361] width 29 height 78
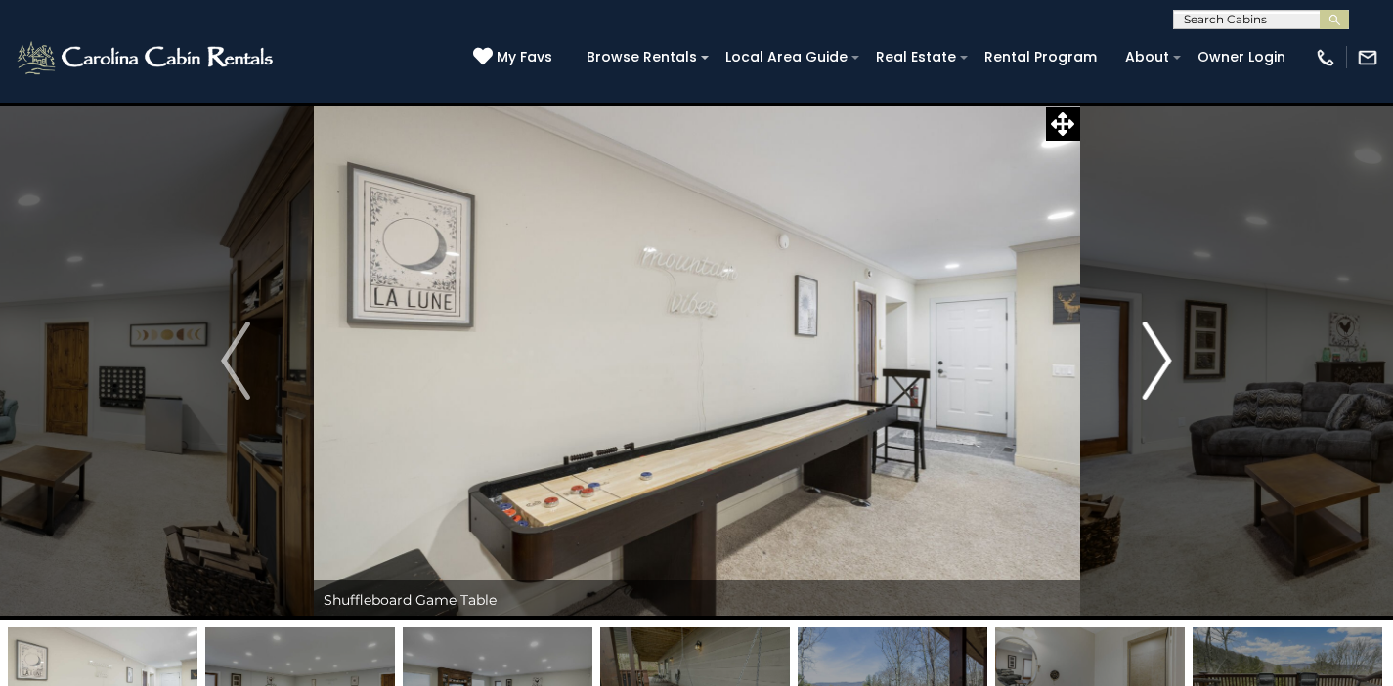
click at [1168, 354] on img "Next" at bounding box center [1157, 361] width 29 height 78
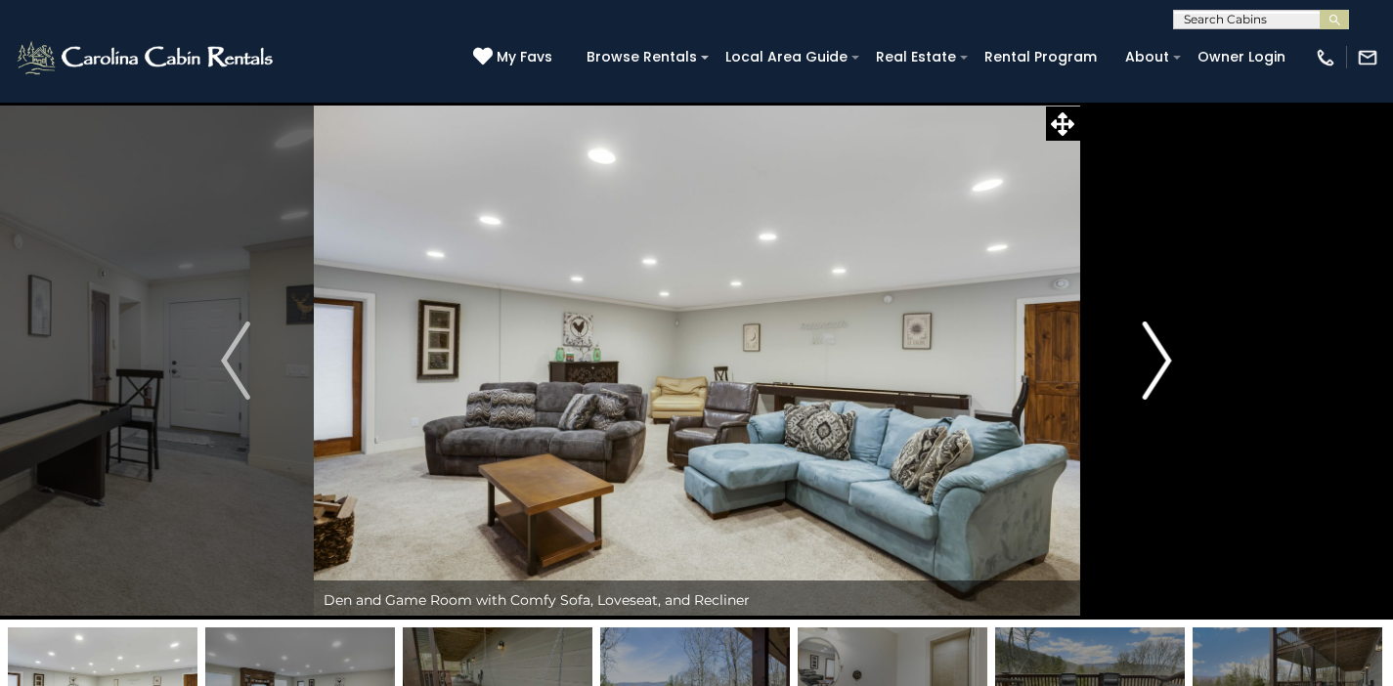
click at [1167, 354] on img "Next" at bounding box center [1157, 361] width 29 height 78
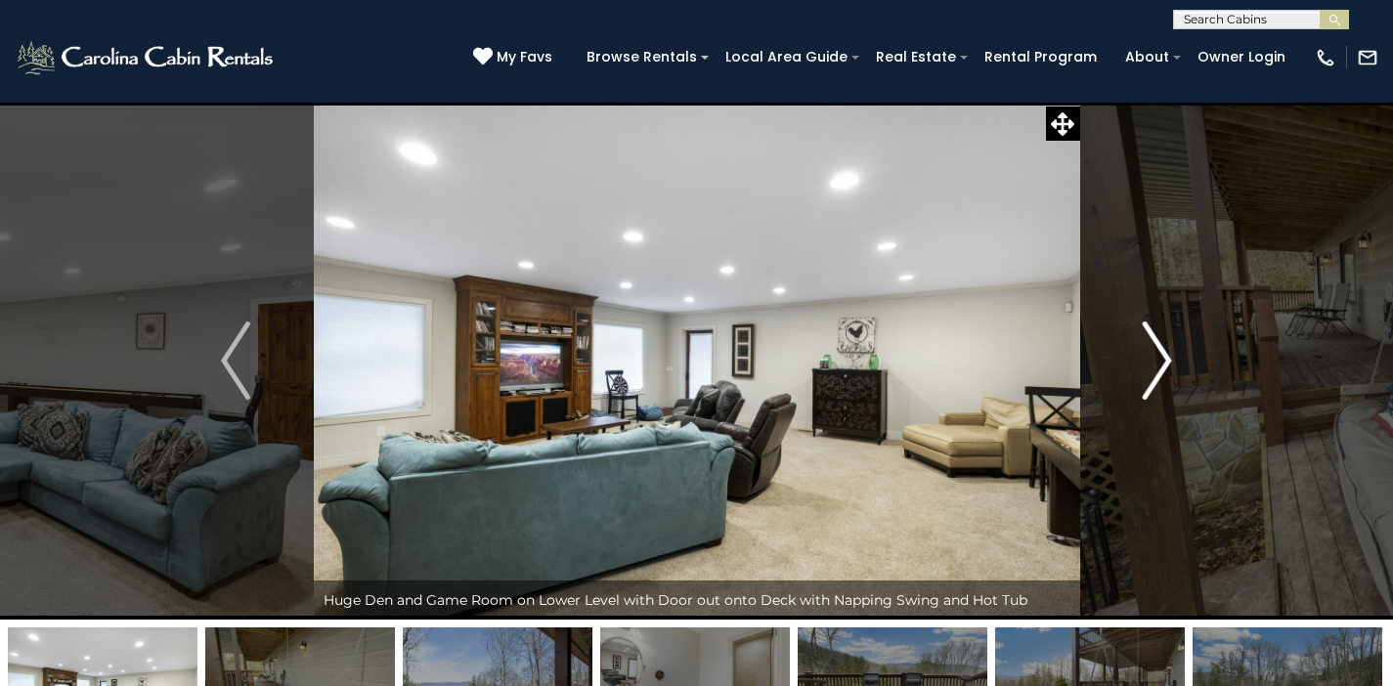
click at [1167, 354] on img "Next" at bounding box center [1157, 361] width 29 height 78
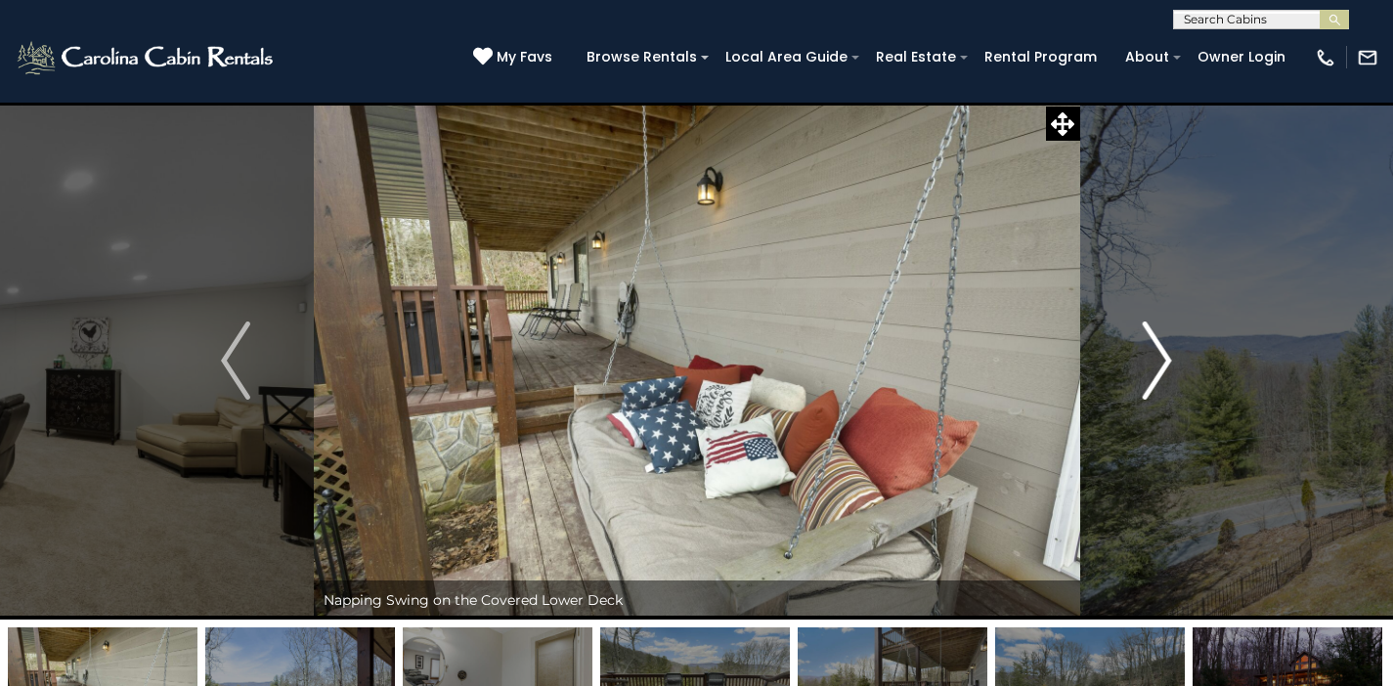
click at [1167, 354] on img "Next" at bounding box center [1157, 361] width 29 height 78
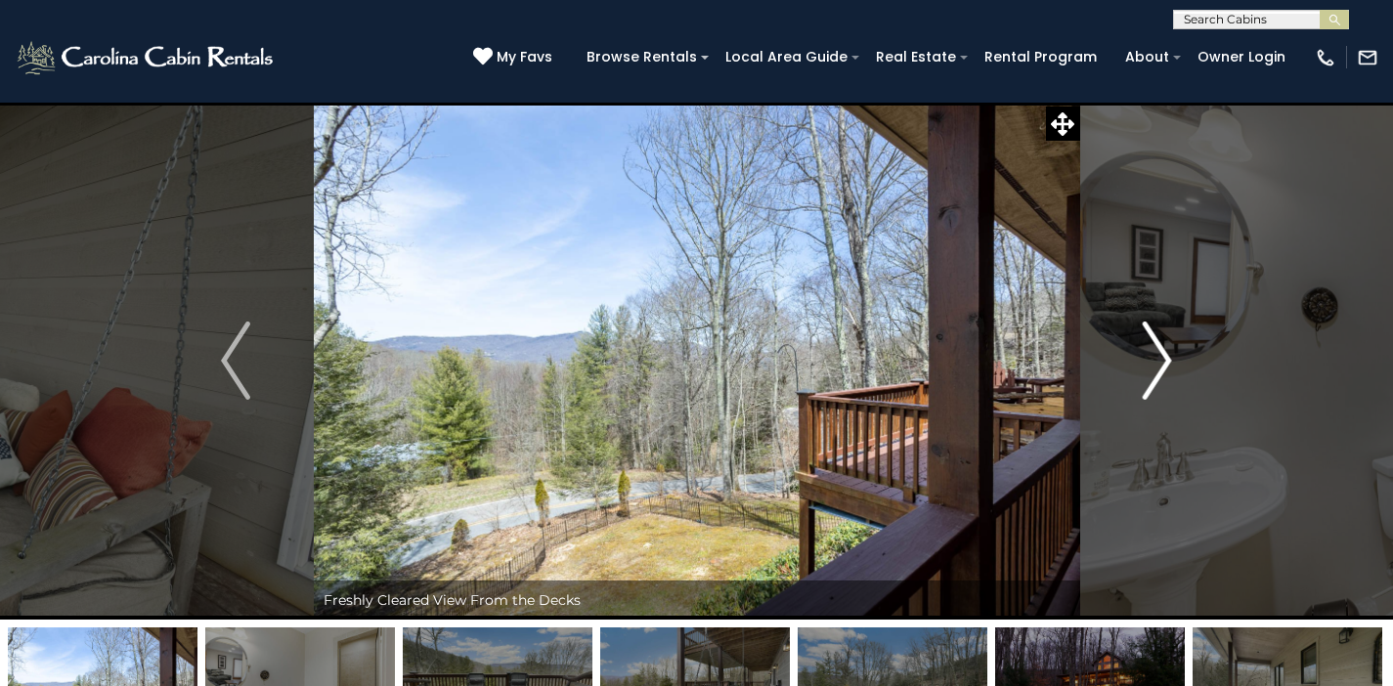
click at [1176, 357] on button "Next" at bounding box center [1156, 361] width 155 height 518
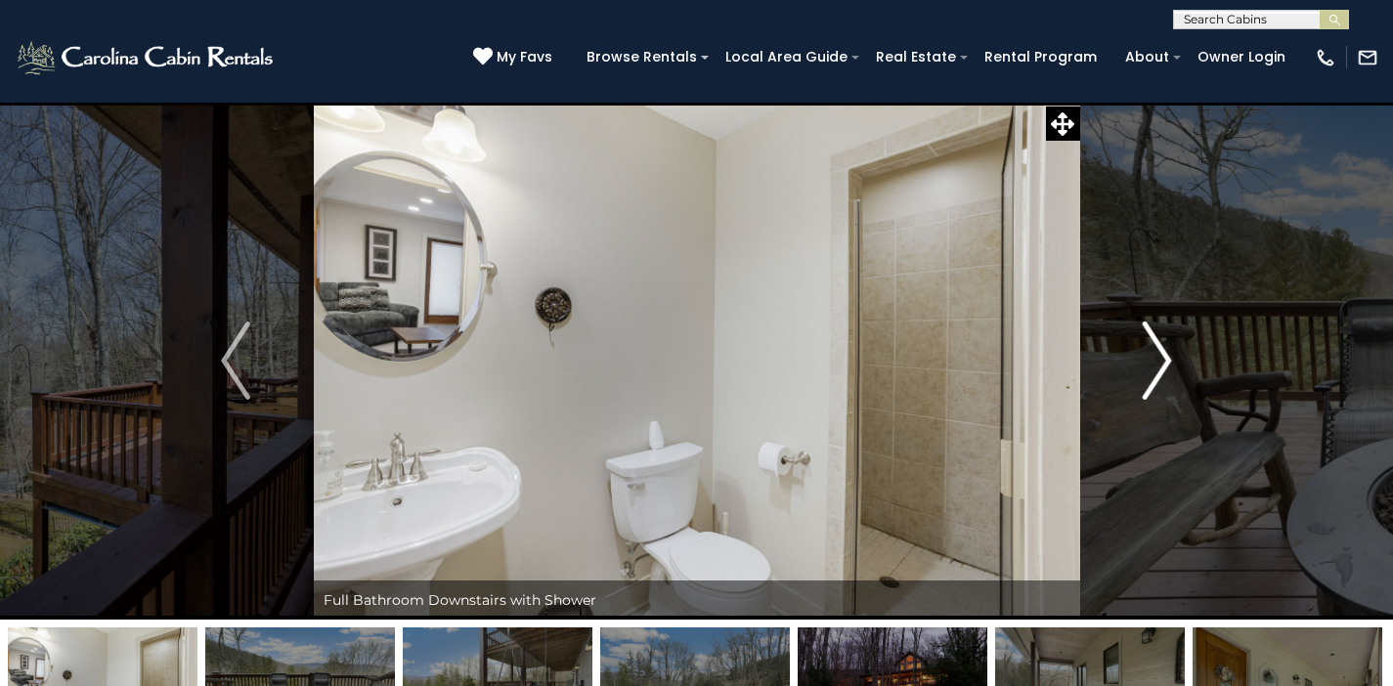
click at [1178, 358] on button "Next" at bounding box center [1156, 361] width 155 height 518
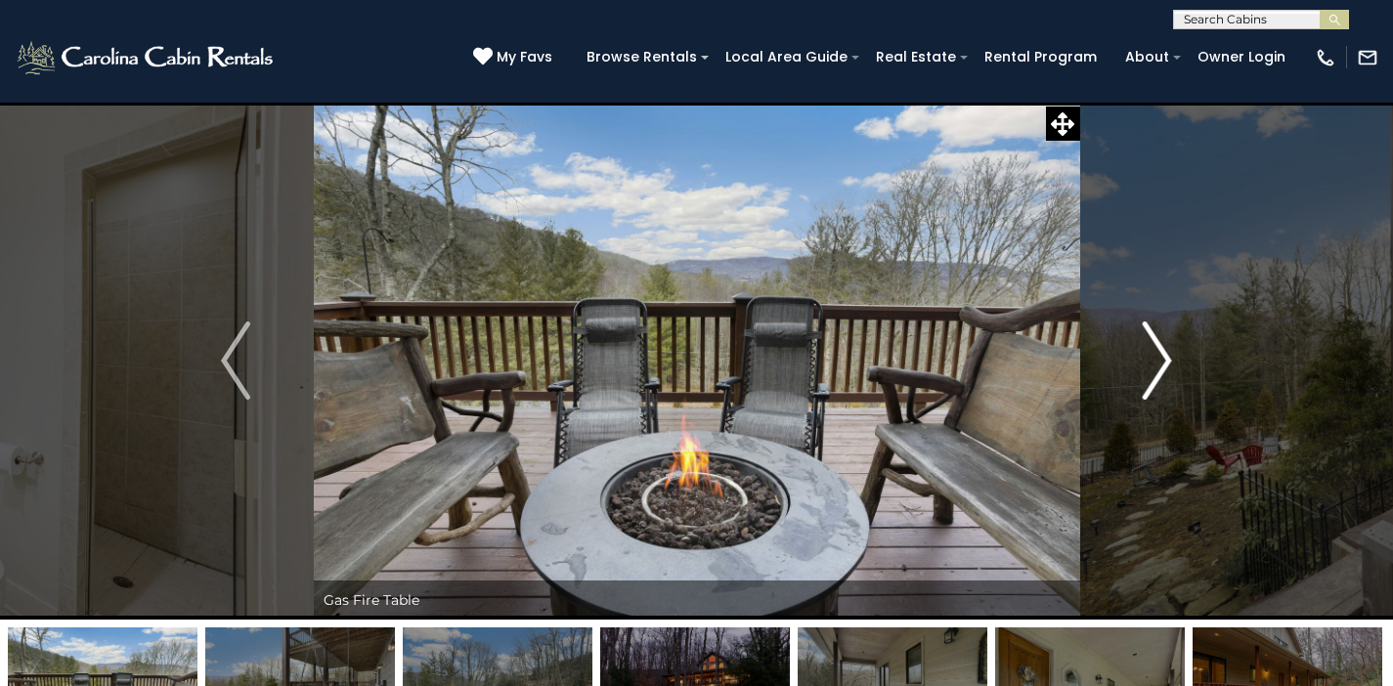
click at [1172, 358] on button "Next" at bounding box center [1156, 361] width 155 height 518
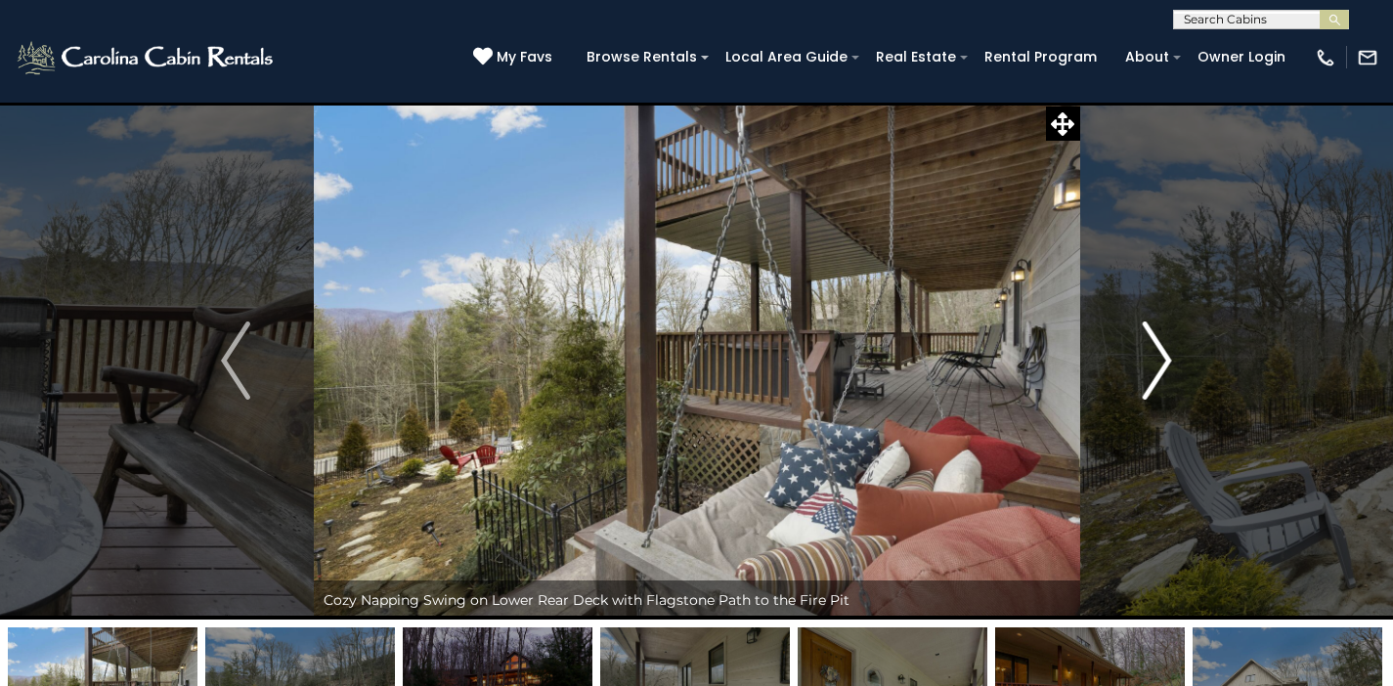
click at [1179, 362] on button "Next" at bounding box center [1156, 361] width 155 height 518
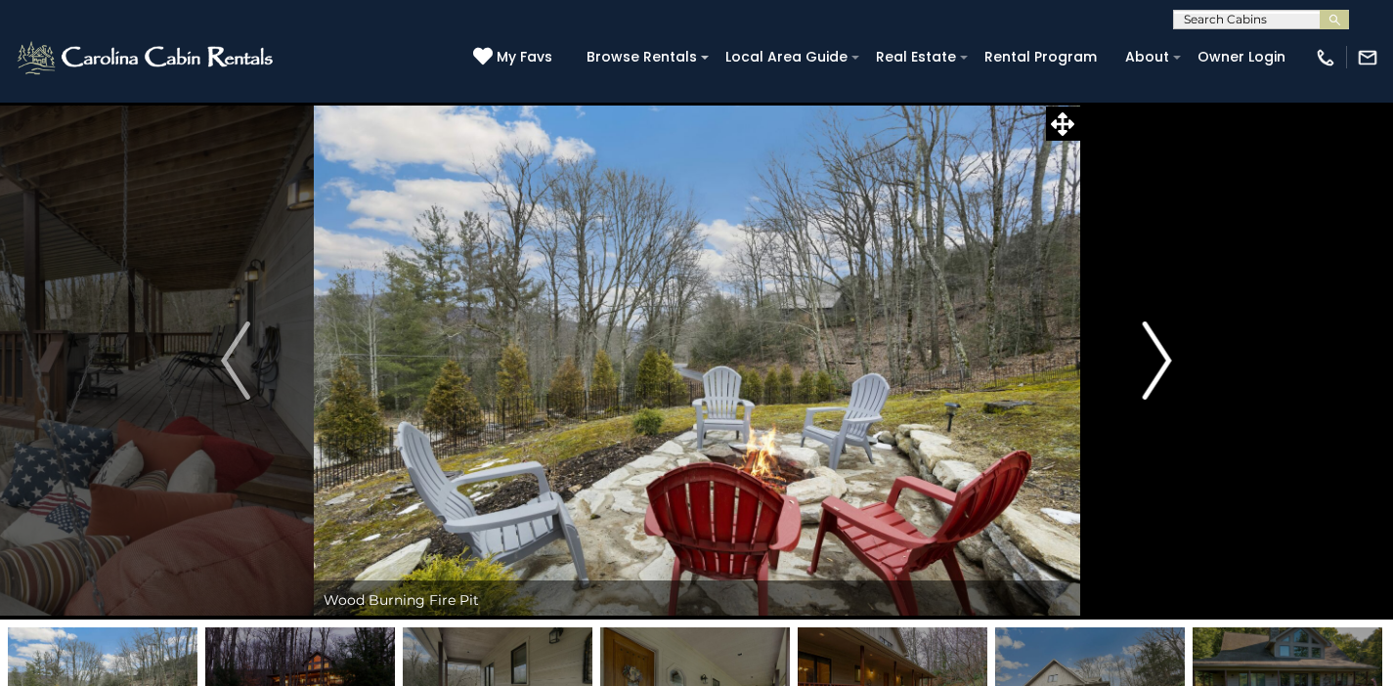
click at [1172, 362] on button "Next" at bounding box center [1156, 361] width 155 height 518
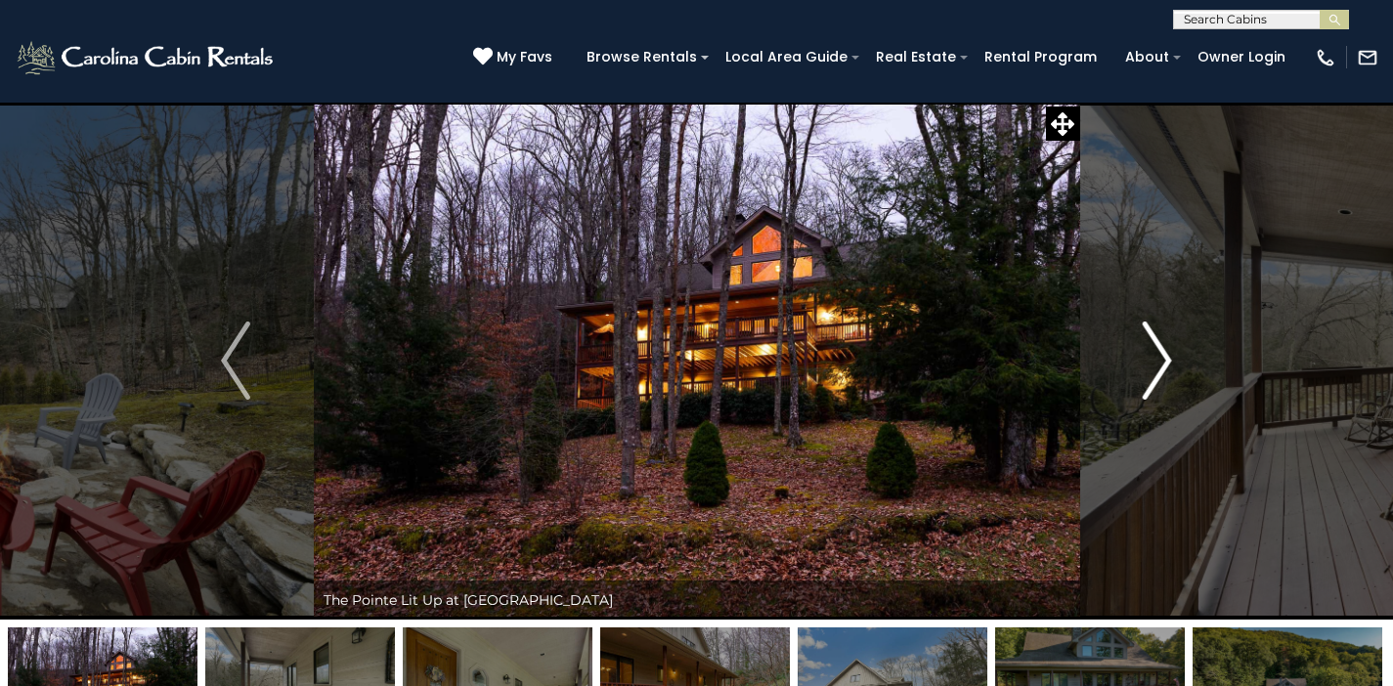
click at [1175, 364] on button "Next" at bounding box center [1156, 361] width 155 height 518
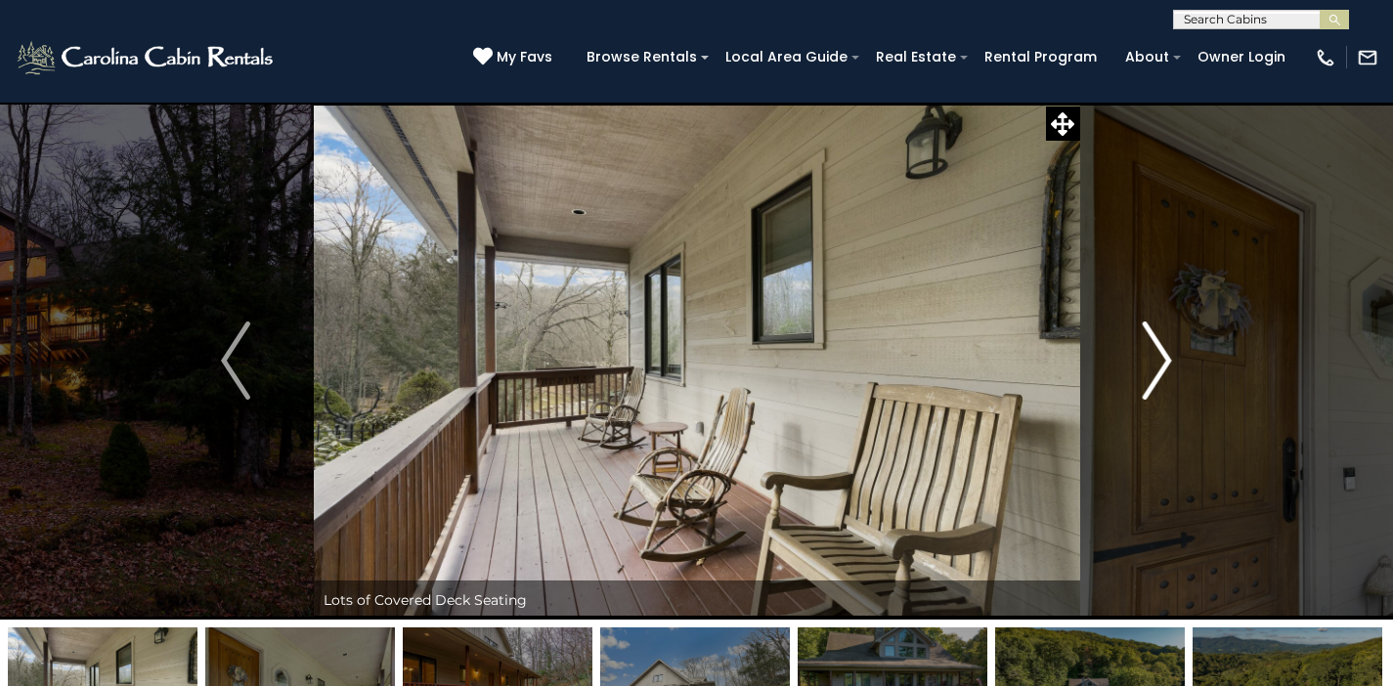
click at [1170, 365] on img "Next" at bounding box center [1157, 361] width 29 height 78
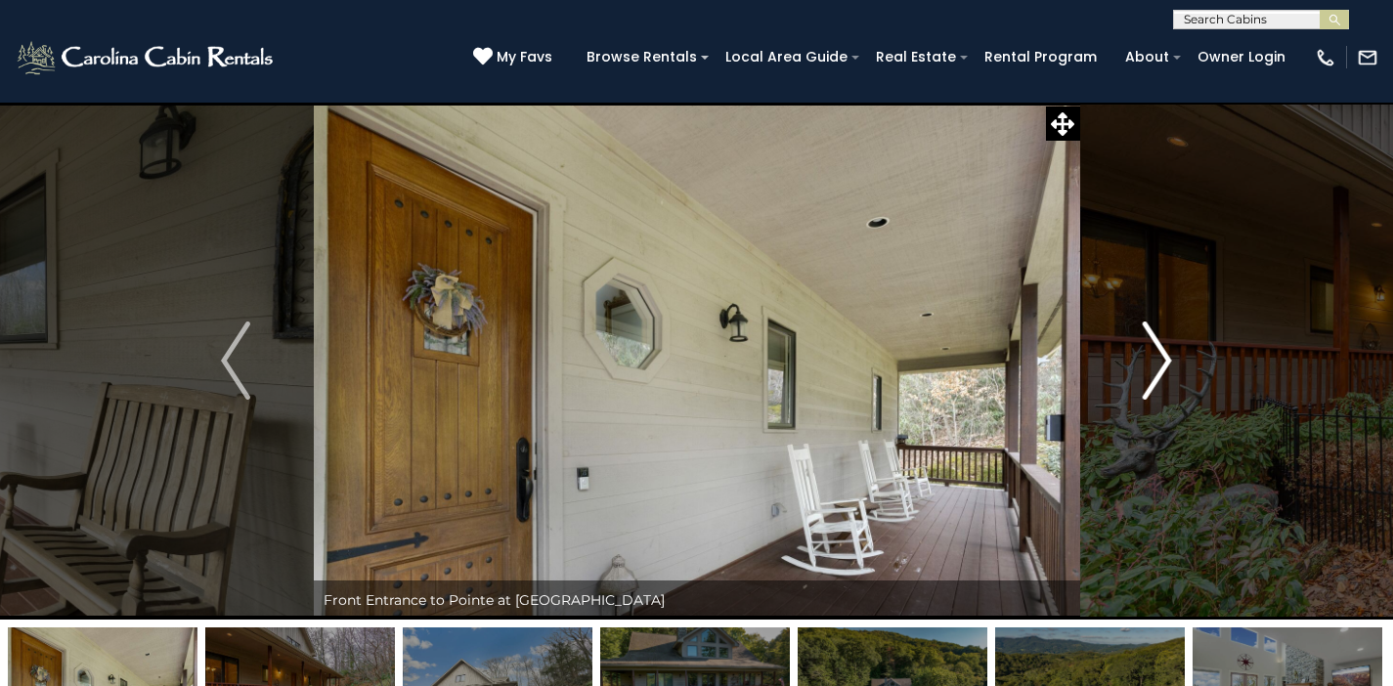
click at [1170, 365] on img "Next" at bounding box center [1157, 361] width 29 height 78
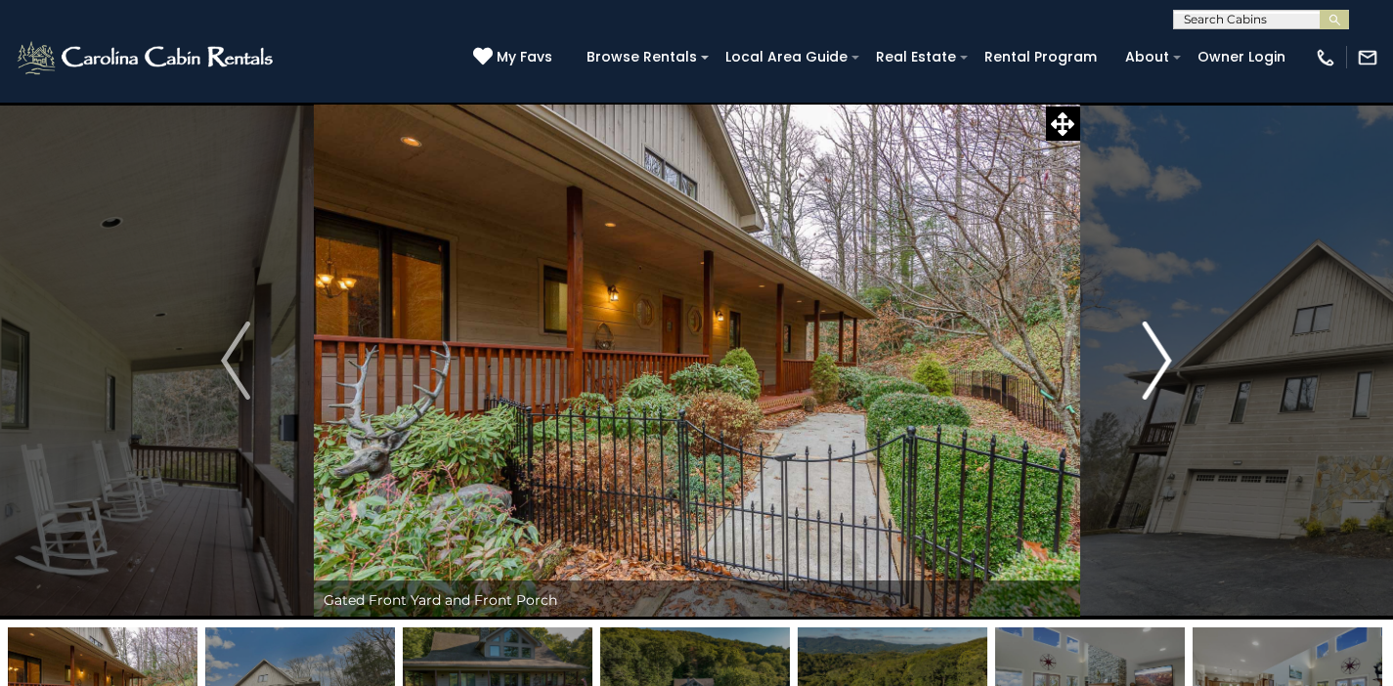
click at [1167, 364] on img "Next" at bounding box center [1157, 361] width 29 height 78
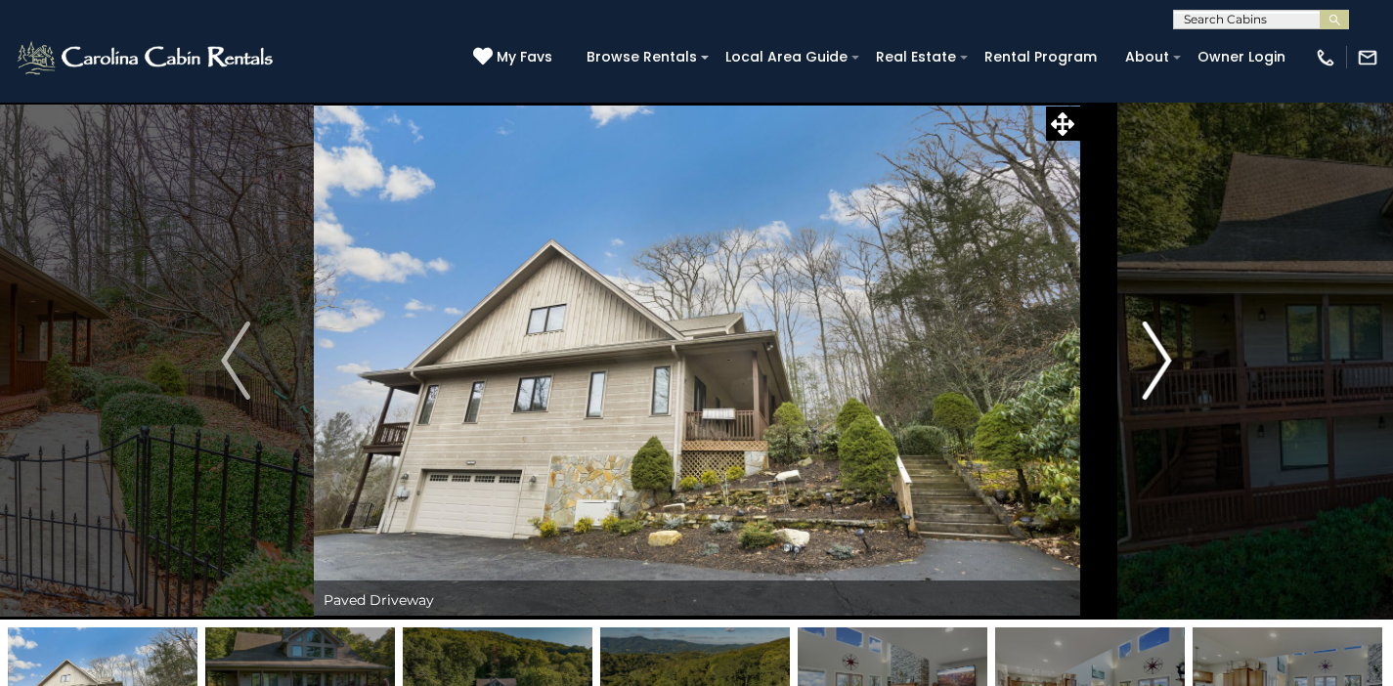
click at [1166, 363] on img "Next" at bounding box center [1157, 361] width 29 height 78
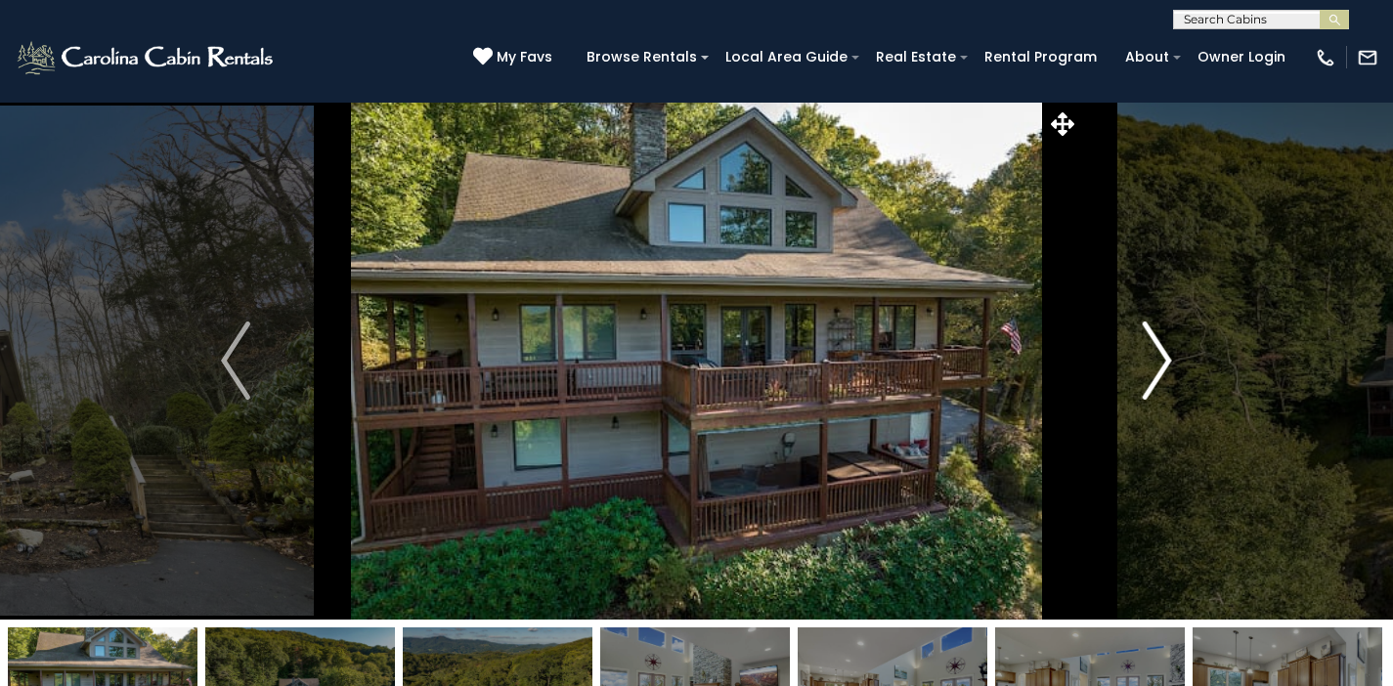
click at [1166, 363] on img "Next" at bounding box center [1157, 361] width 29 height 78
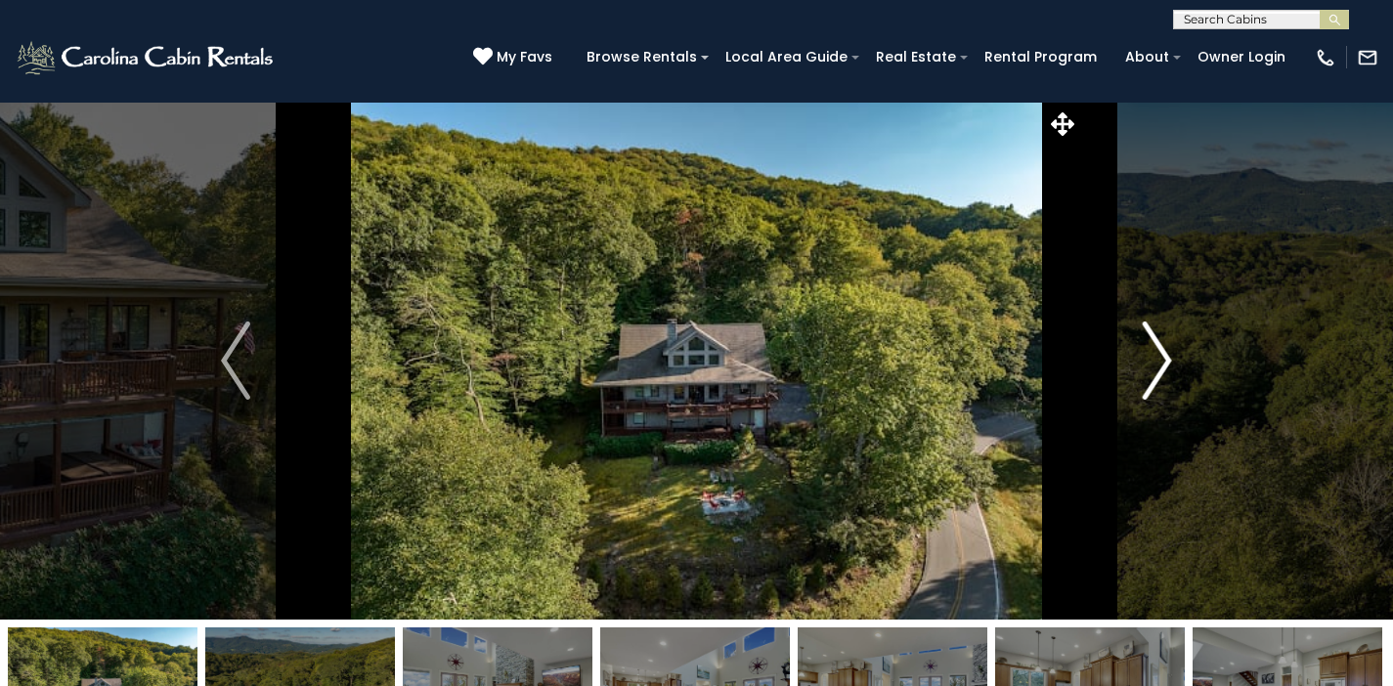
click at [1166, 363] on img "Next" at bounding box center [1157, 361] width 29 height 78
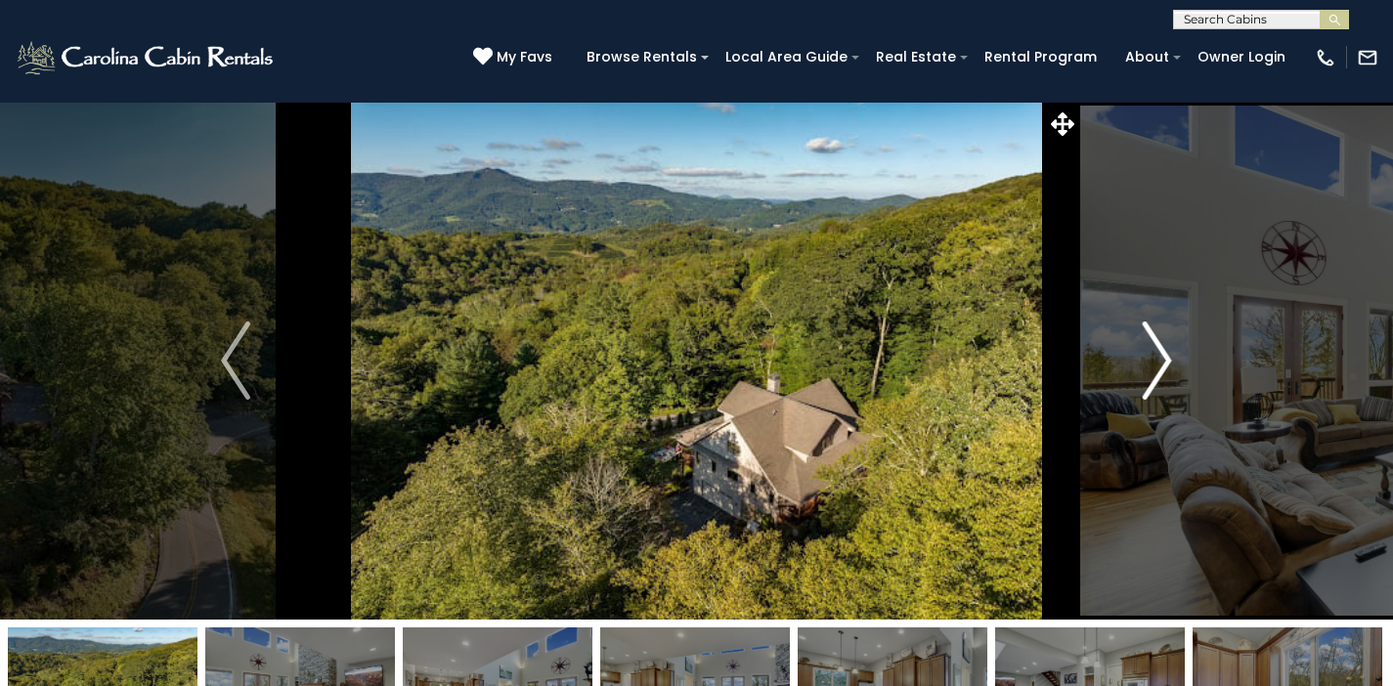
click at [1166, 363] on img "Next" at bounding box center [1157, 361] width 29 height 78
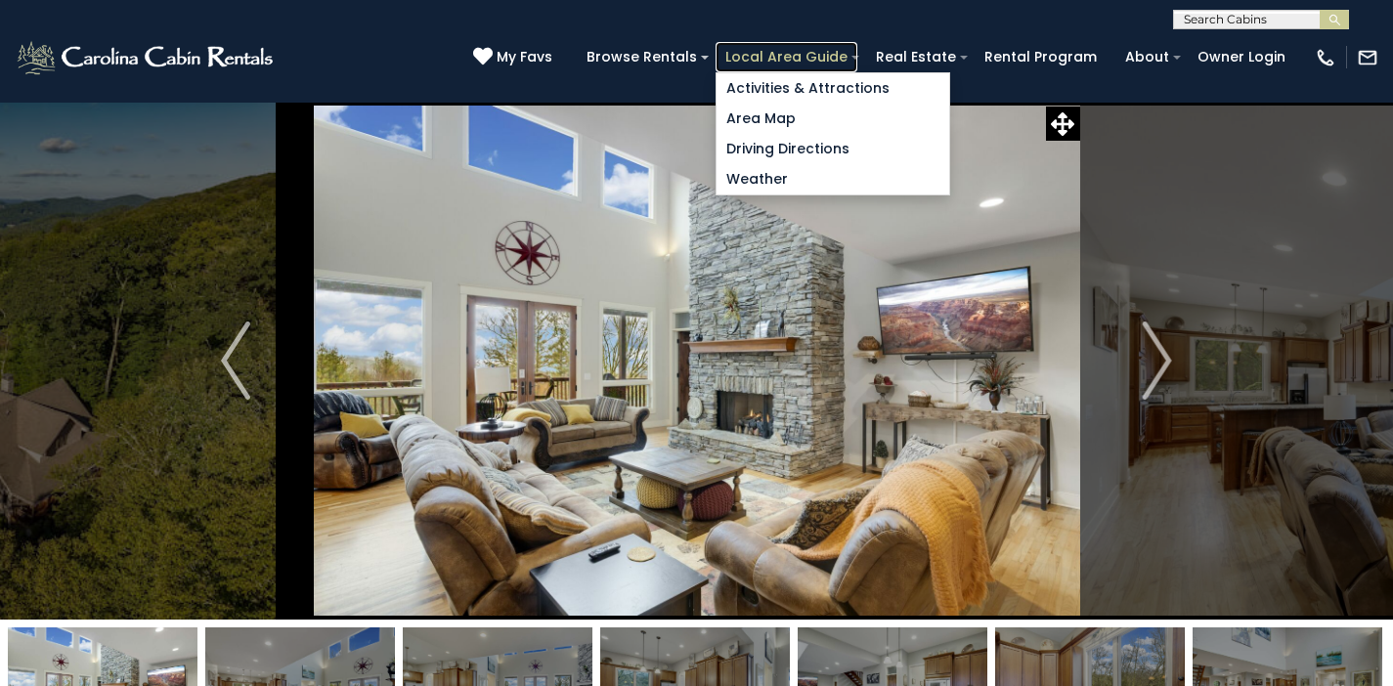
click at [808, 61] on link "Local Area Guide" at bounding box center [786, 57] width 142 height 30
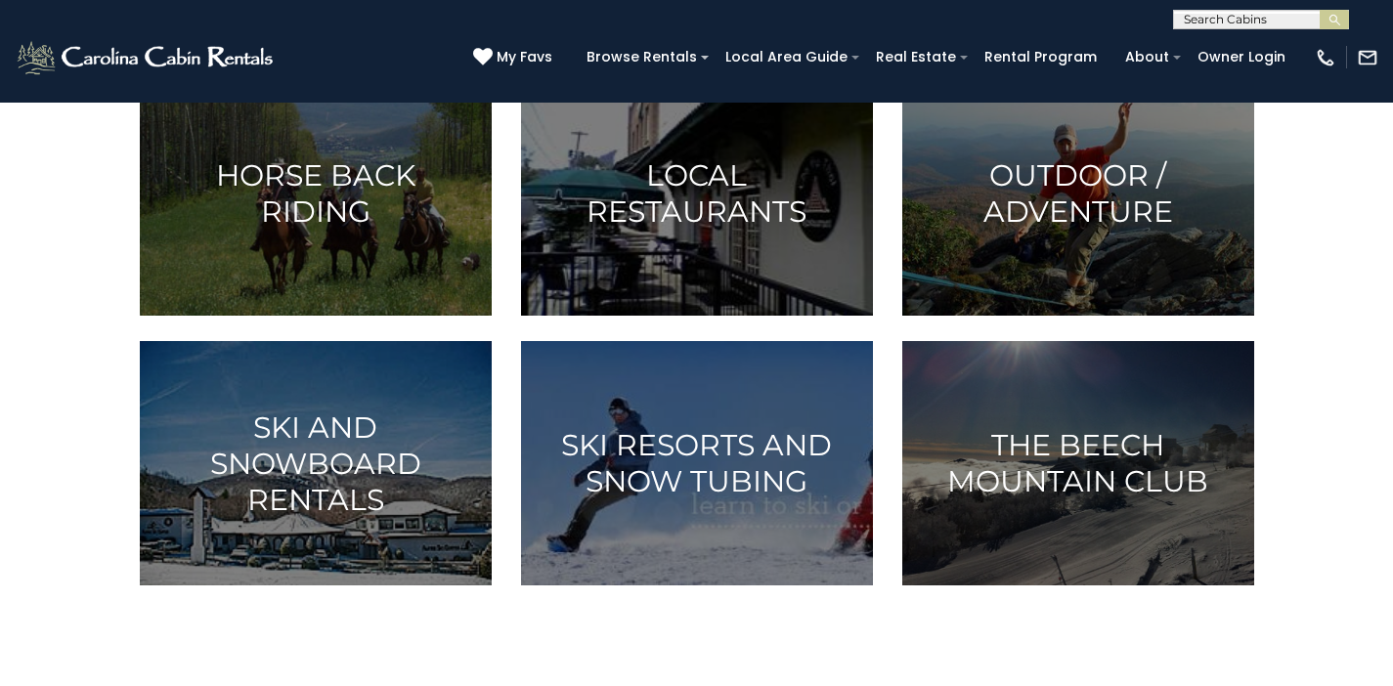
scroll to position [1093, 0]
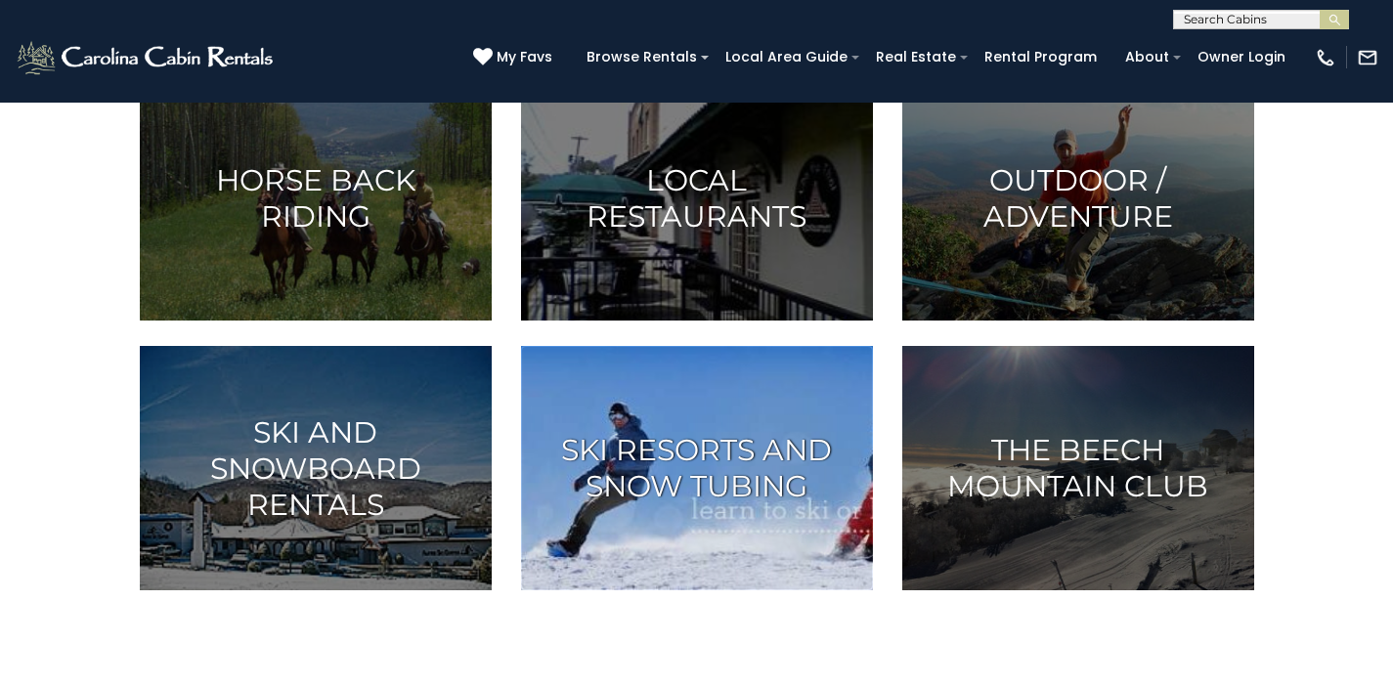
click at [635, 495] on h3 "Ski Resorts and Snow Tubing" at bounding box center [696, 468] width 303 height 72
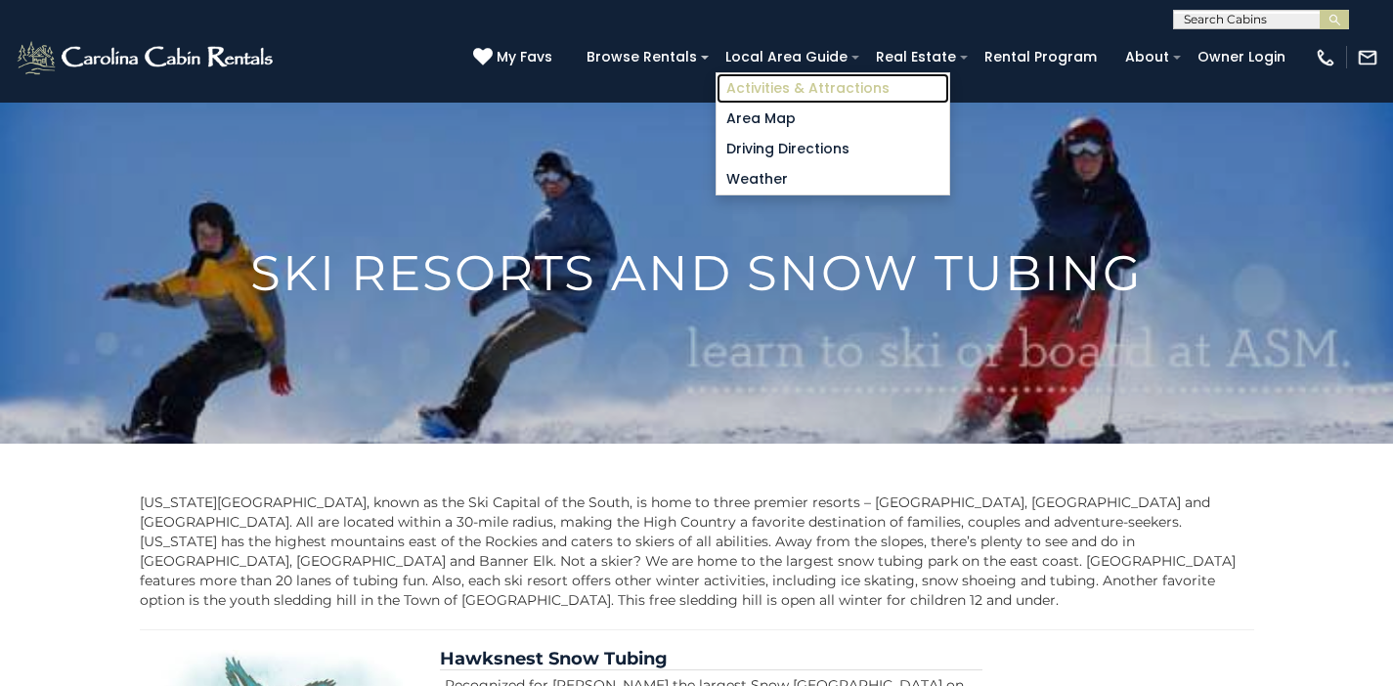
click at [835, 88] on link "Activities & Attractions" at bounding box center [832, 88] width 233 height 30
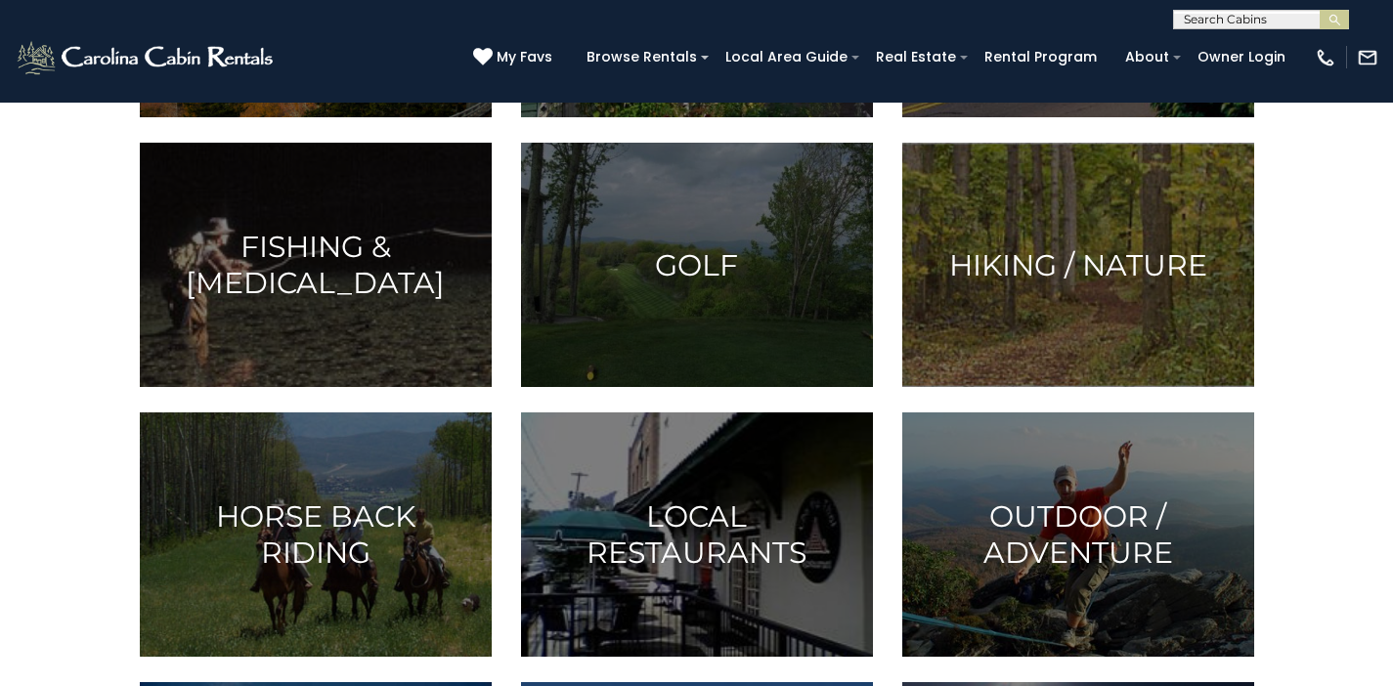
scroll to position [744, 0]
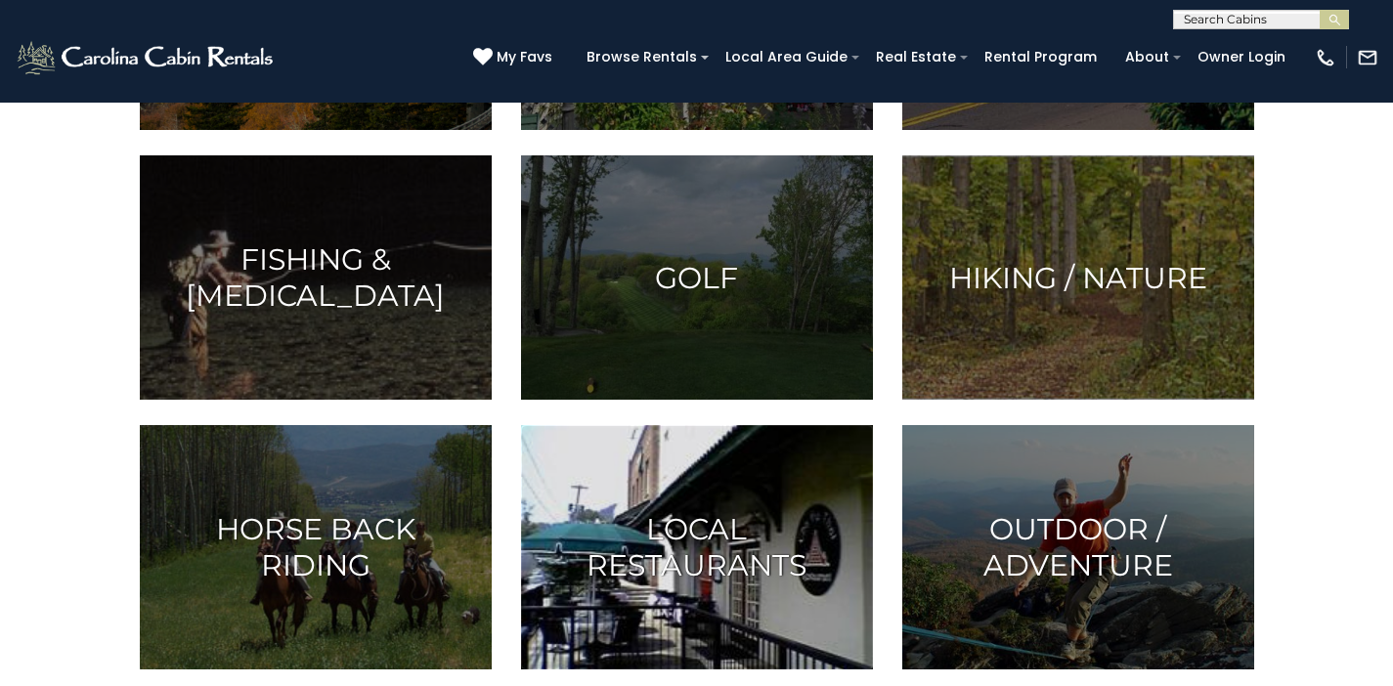
click at [761, 499] on img at bounding box center [697, 547] width 352 height 244
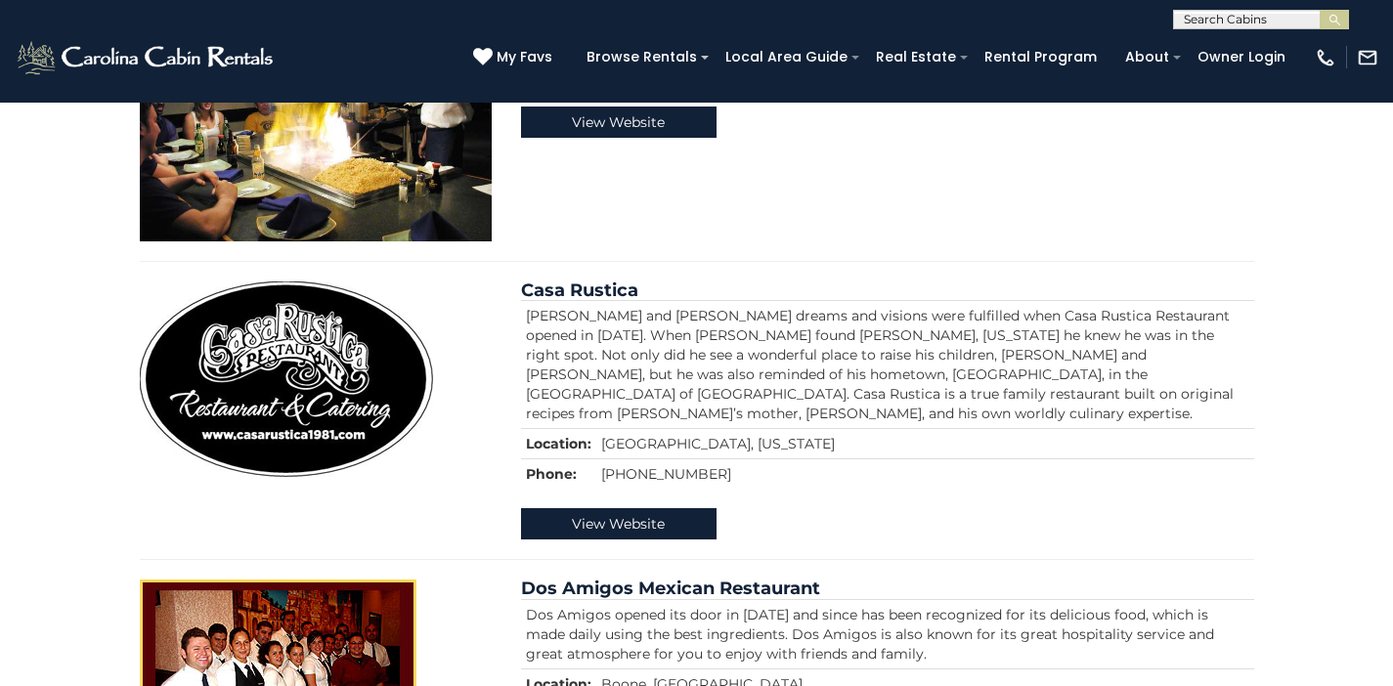
scroll to position [2179, 0]
